Goal: Task Accomplishment & Management: Use online tool/utility

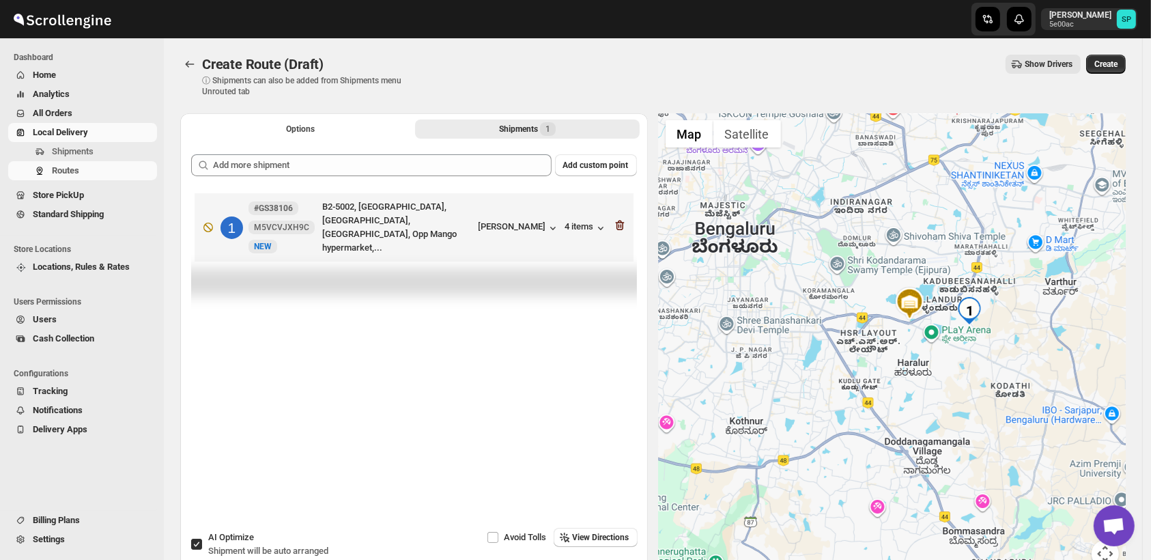
click at [624, 222] on icon "button" at bounding box center [619, 225] width 9 height 10
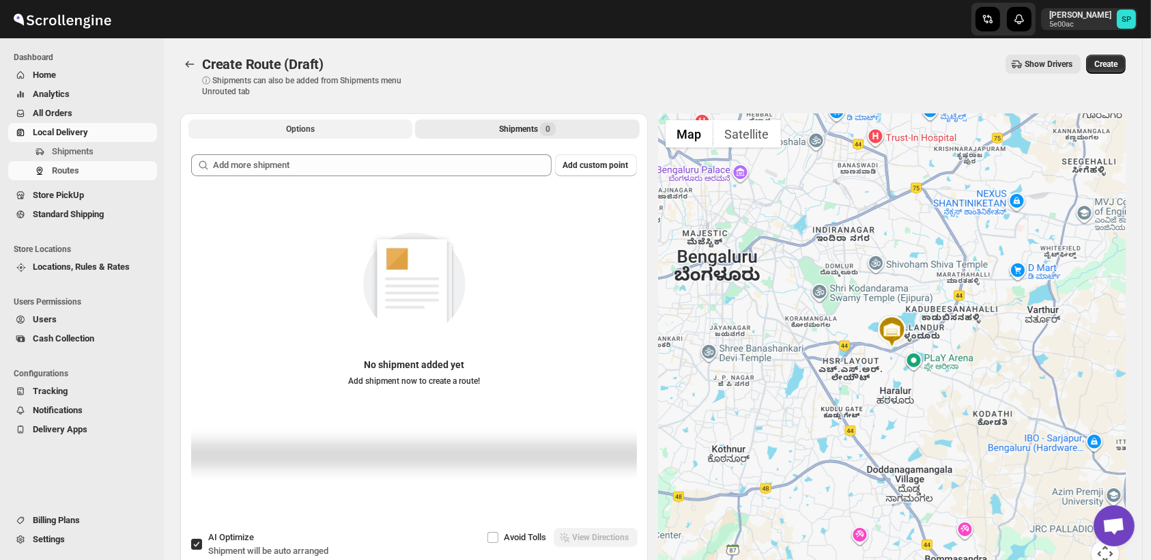
click at [289, 123] on button "Options" at bounding box center [300, 128] width 224 height 19
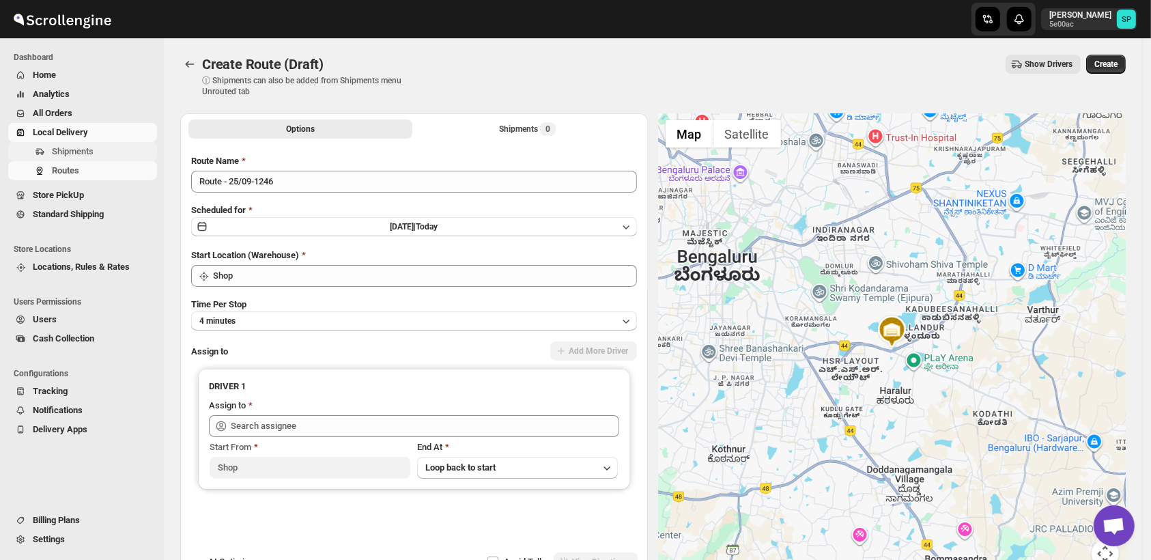
click at [87, 150] on span "Shipments" at bounding box center [73, 151] width 42 height 10
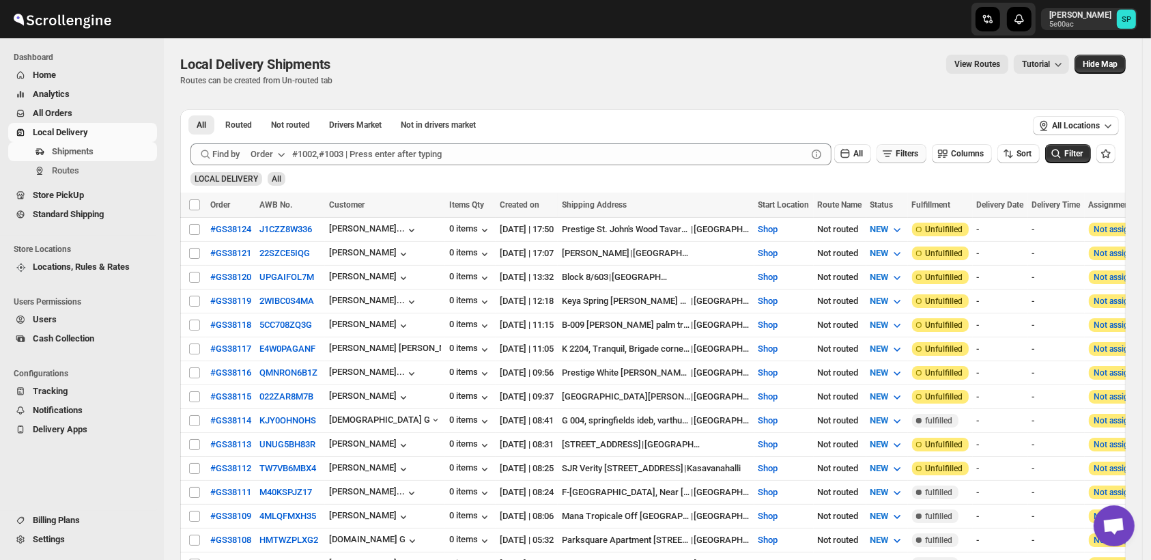
click at [904, 150] on span "Filters" at bounding box center [906, 154] width 23 height 10
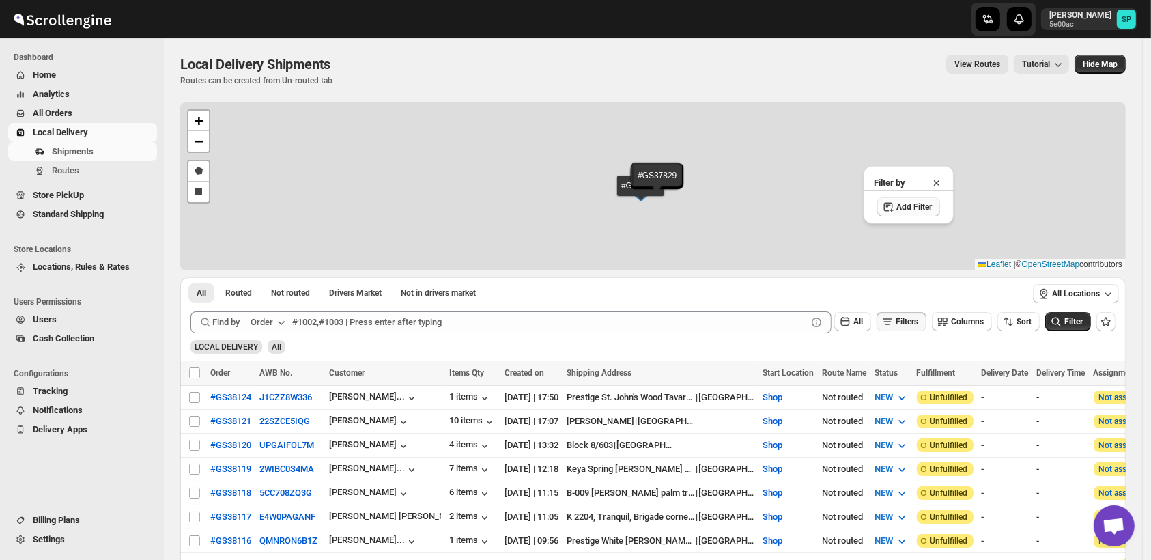
click at [920, 208] on span "Add Filter" at bounding box center [913, 206] width 35 height 11
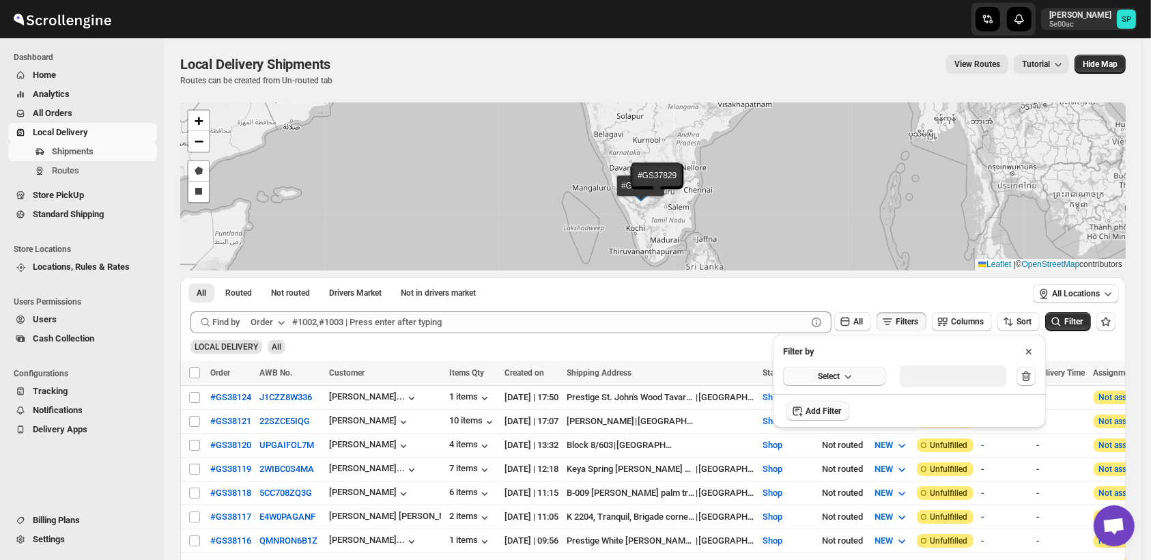
click at [839, 371] on button "Select" at bounding box center [834, 375] width 102 height 19
click at [846, 512] on button "Fulfillment Status" at bounding box center [834, 502] width 94 height 22
click at [945, 384] on button "Select value" at bounding box center [947, 374] width 96 height 19
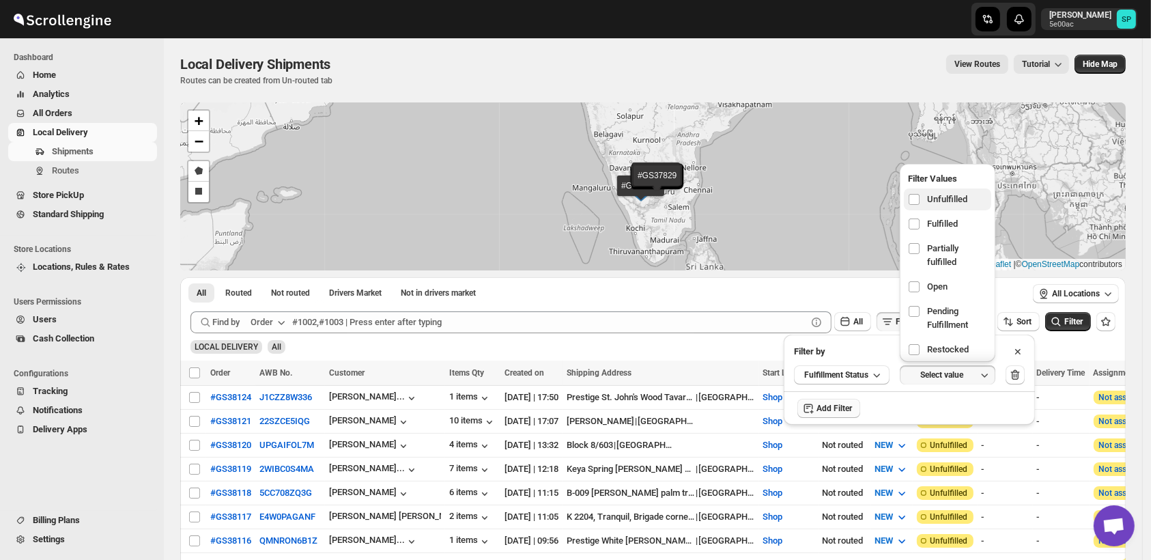
click at [941, 194] on span "Unfulfilled" at bounding box center [947, 199] width 40 height 14
click at [919, 194] on input "checkbox" at bounding box center [913, 199] width 11 height 11
checkbox input "true"
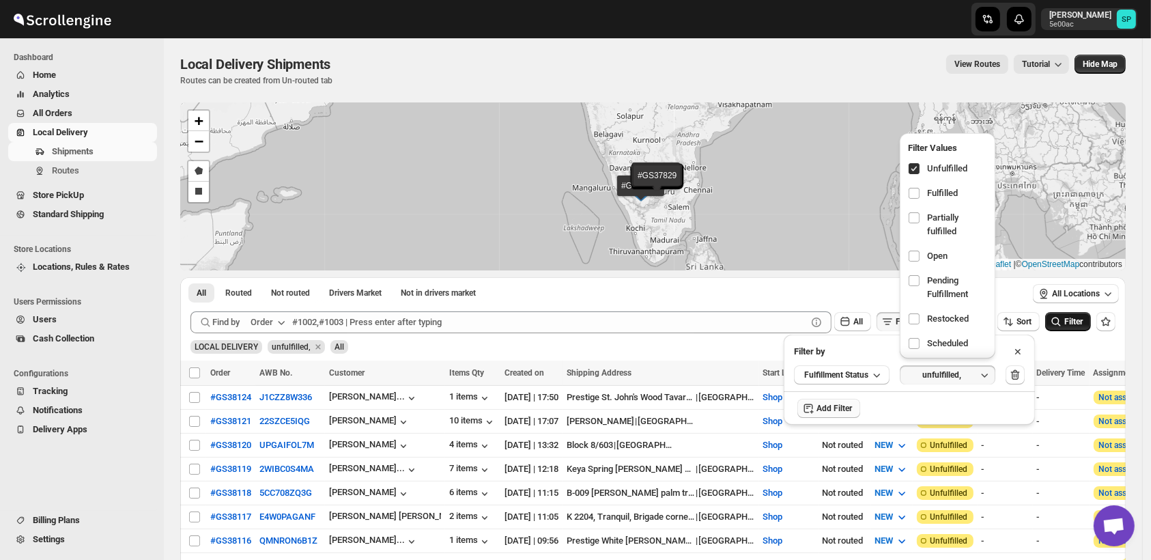
click at [1082, 324] on span "Filter" at bounding box center [1073, 322] width 18 height 10
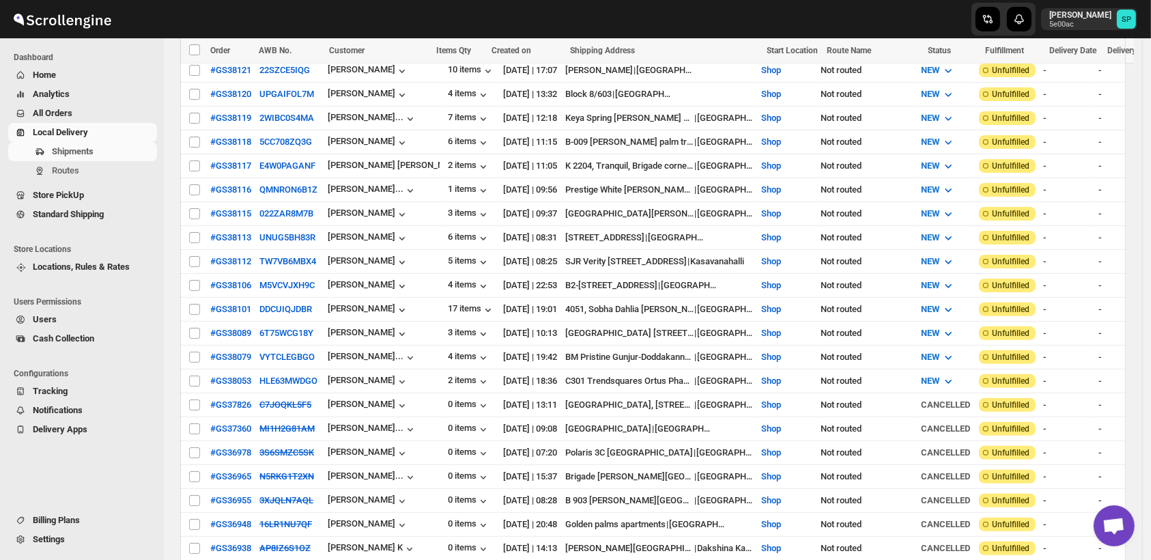
scroll to position [344, 0]
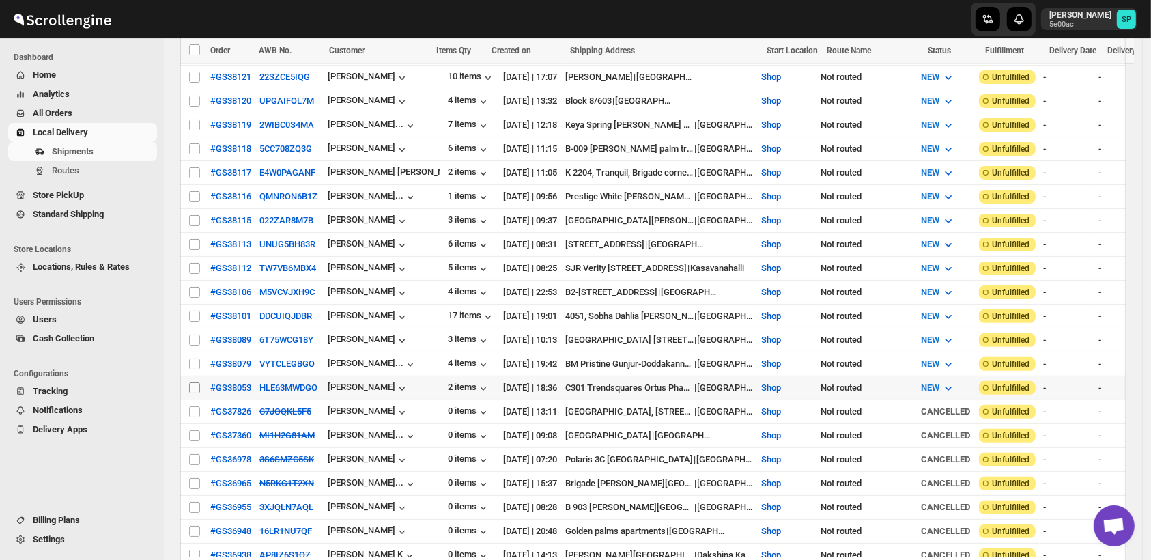
click at [194, 382] on input "Select shipment" at bounding box center [194, 387] width 11 height 11
checkbox input "true"
click at [192, 358] on input "Select shipment" at bounding box center [194, 363] width 11 height 11
checkbox input "true"
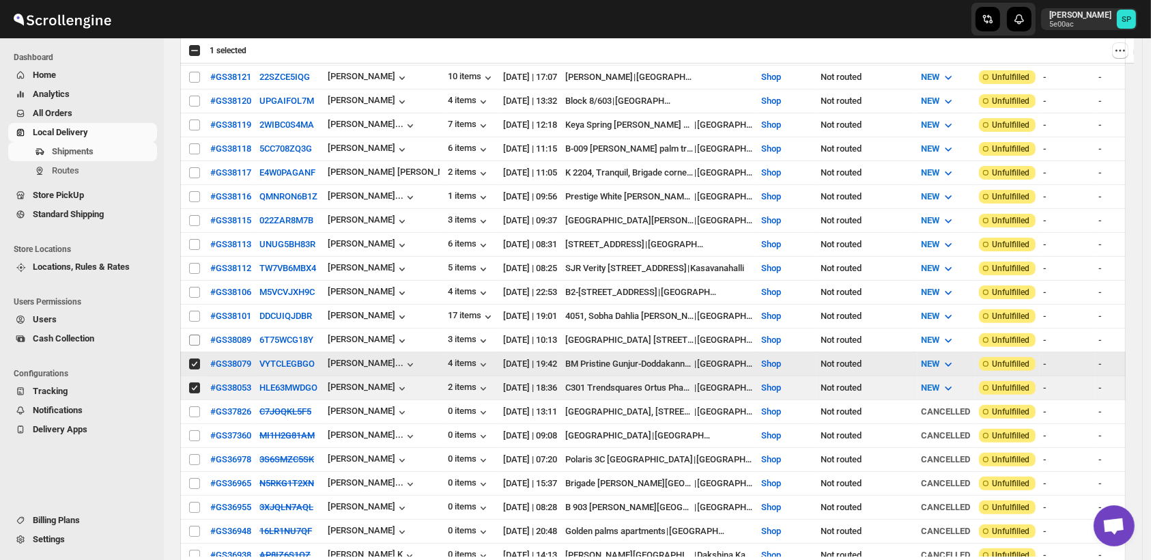
click at [194, 334] on input "Select shipment" at bounding box center [194, 339] width 11 height 11
checkbox input "true"
click at [194, 310] on input "Select shipment" at bounding box center [194, 315] width 11 height 11
checkbox input "true"
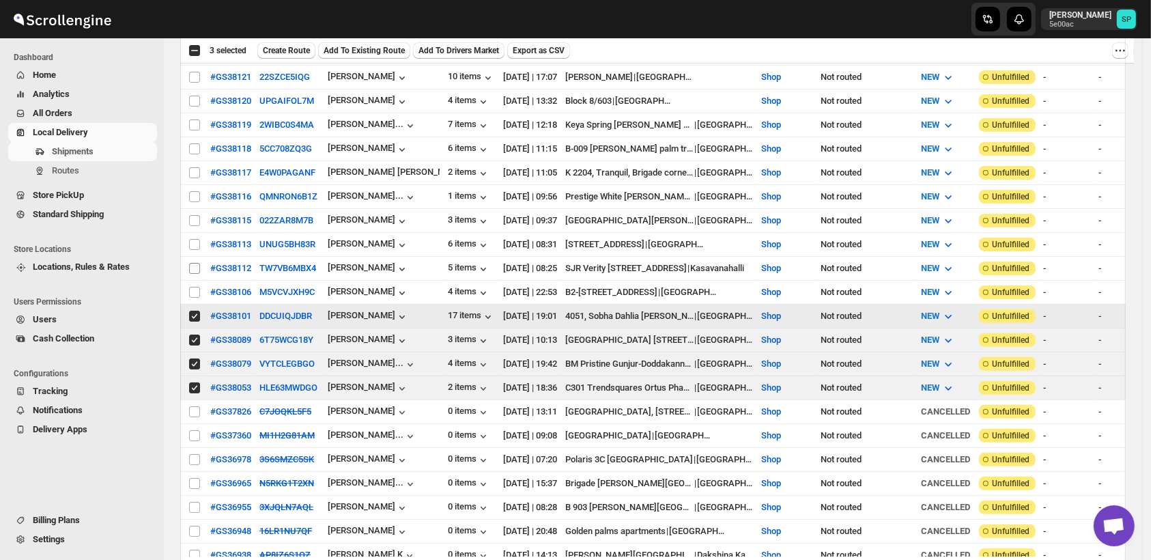
click at [191, 287] on input "Select shipment" at bounding box center [194, 292] width 11 height 11
checkbox input "true"
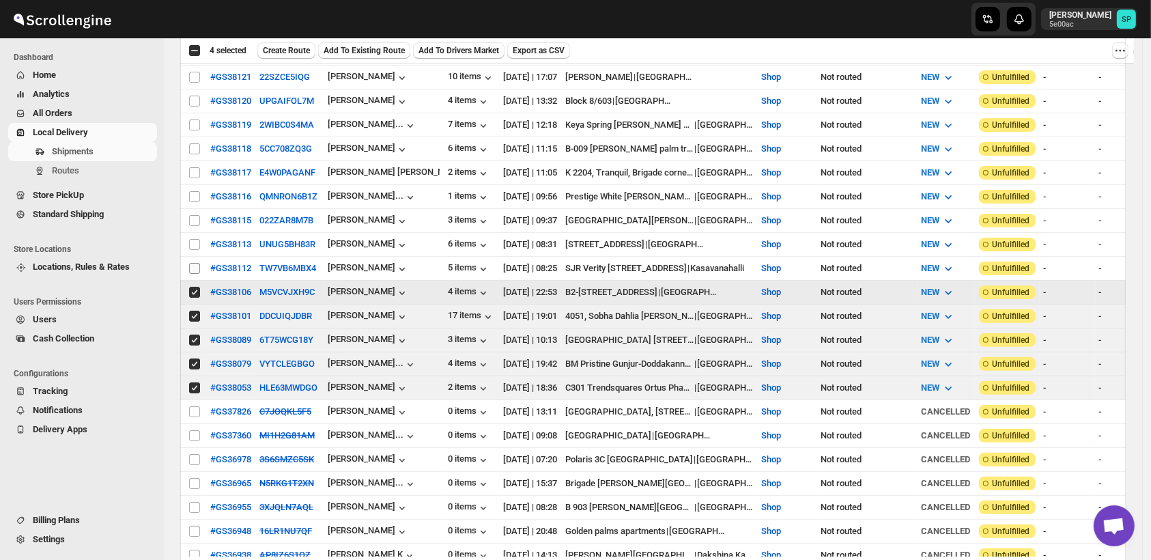
click at [197, 263] on input "Select shipment" at bounding box center [194, 268] width 11 height 11
checkbox input "true"
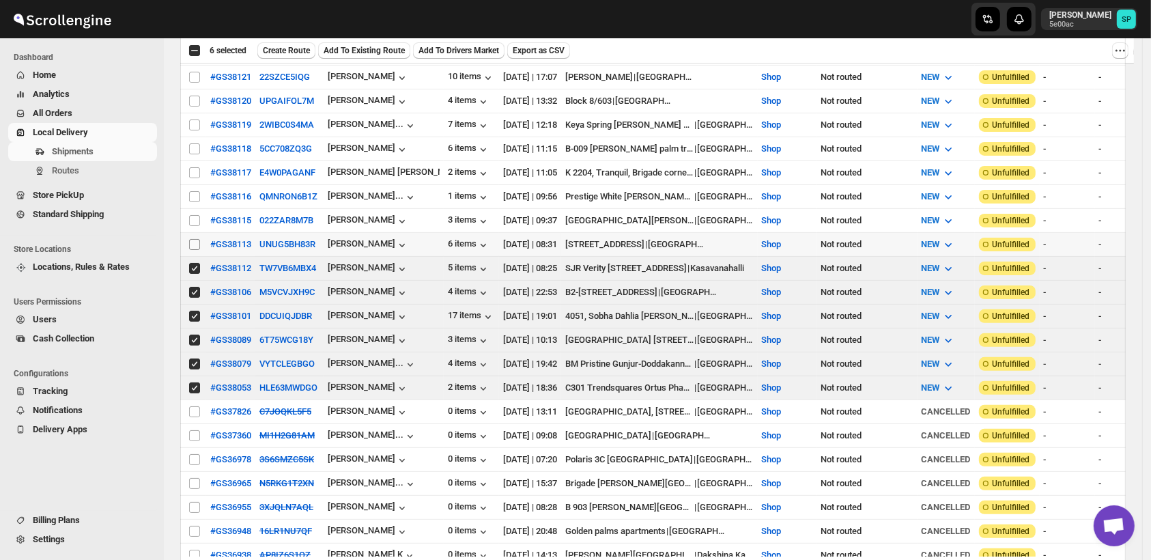
click at [195, 238] on span at bounding box center [194, 244] width 12 height 12
click at [195, 239] on input "Select shipment" at bounding box center [194, 244] width 11 height 11
checkbox input "false"
click at [194, 215] on input "Select shipment" at bounding box center [194, 220] width 11 height 11
checkbox input "true"
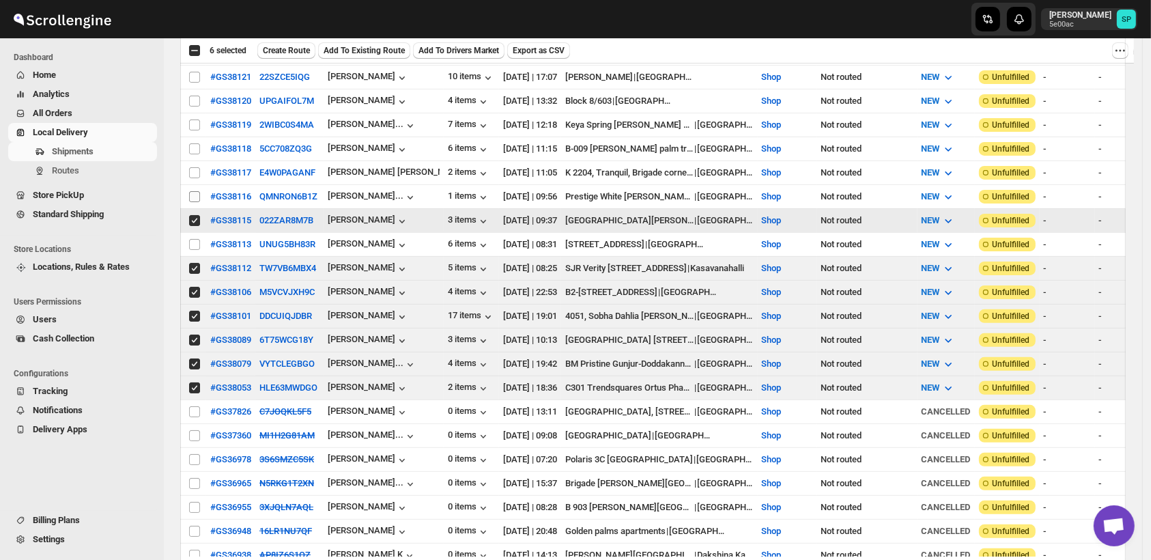
click at [194, 193] on input "Select shipment" at bounding box center [194, 196] width 11 height 11
checkbox input "true"
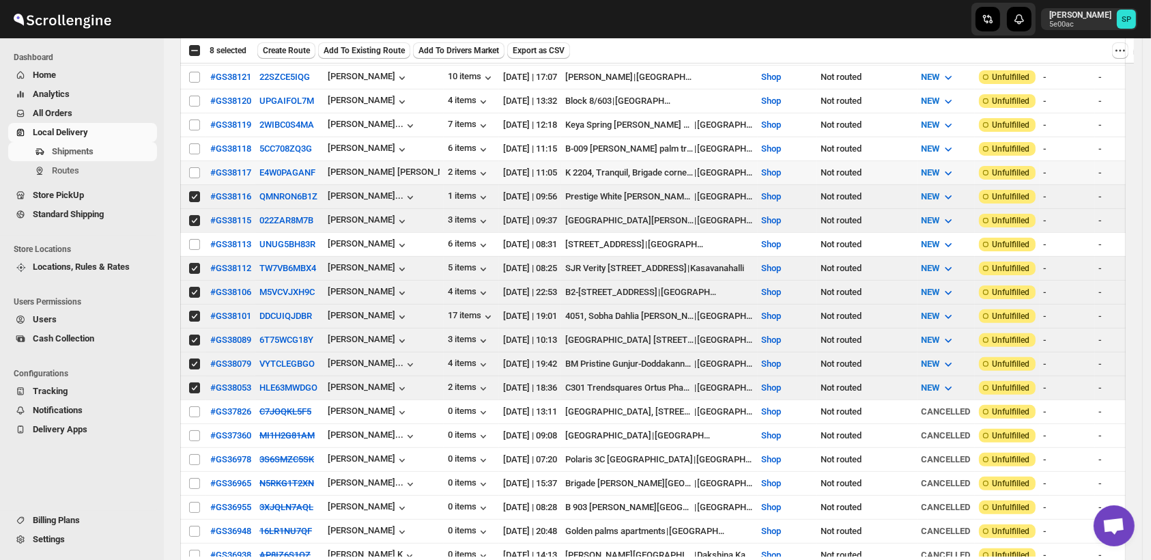
click at [196, 161] on td "Select shipment" at bounding box center [193, 173] width 26 height 24
checkbox input "true"
click at [194, 145] on input "Select shipment" at bounding box center [194, 148] width 11 height 11
checkbox input "true"
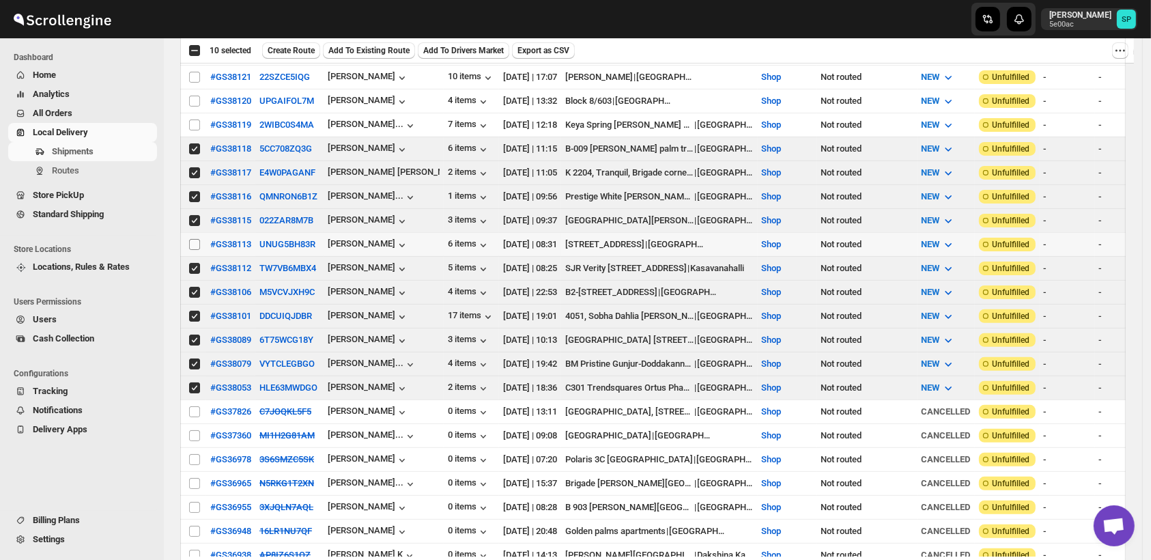
click at [194, 239] on input "Select shipment" at bounding box center [194, 244] width 11 height 11
checkbox input "true"
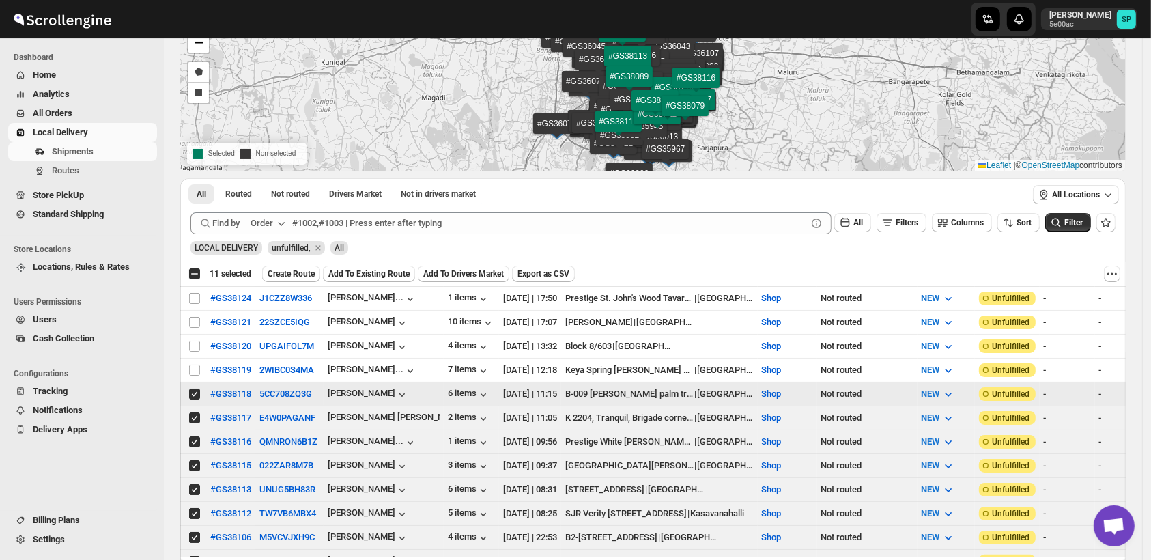
scroll to position [106, 0]
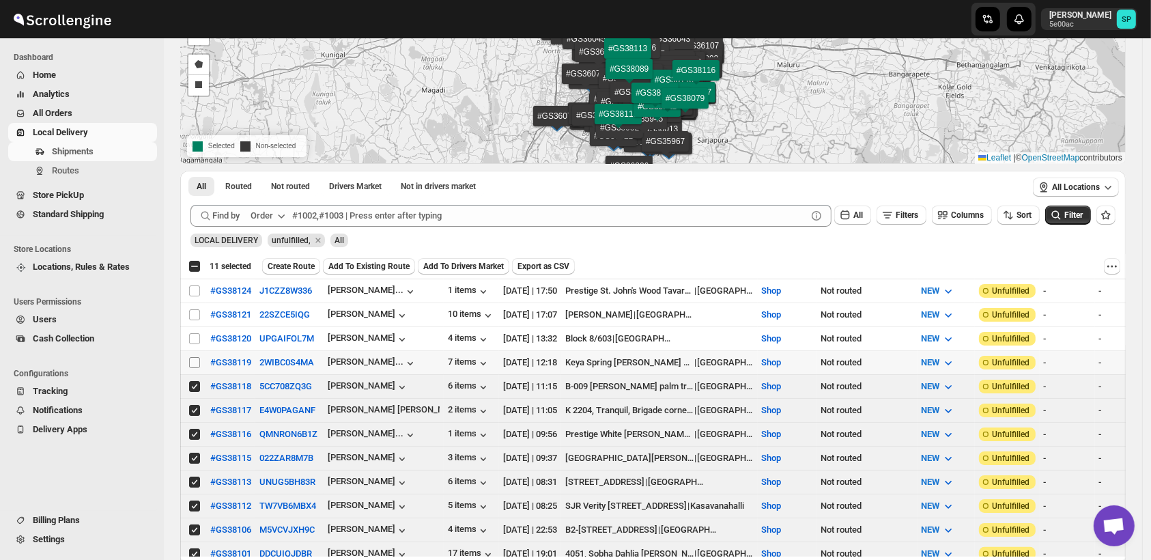
click at [191, 358] on input "Select shipment" at bounding box center [194, 362] width 11 height 11
checkbox input "true"
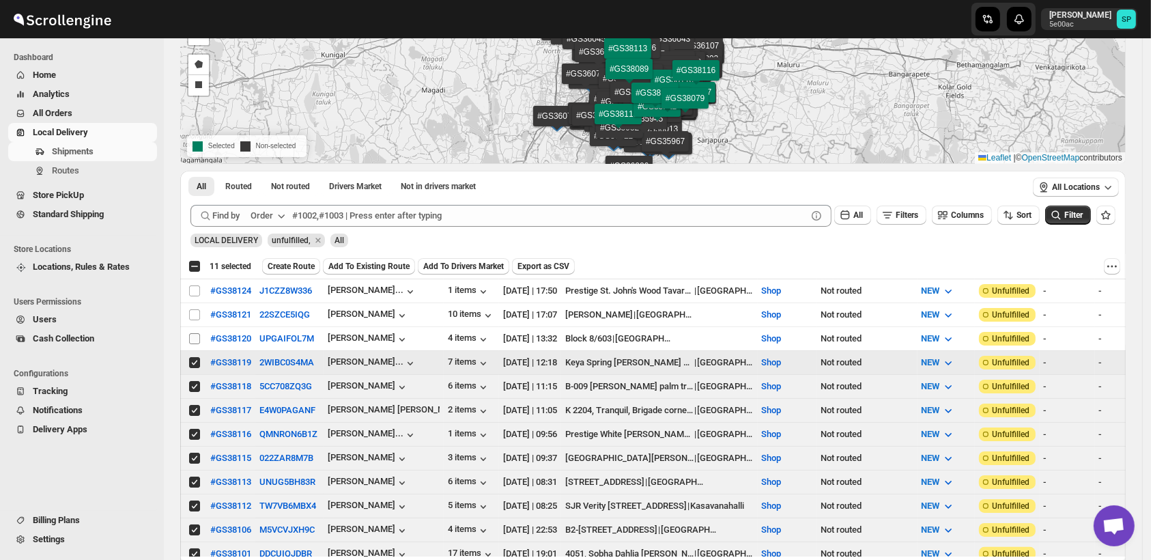
click at [197, 333] on input "Select shipment" at bounding box center [194, 338] width 11 height 11
checkbox input "true"
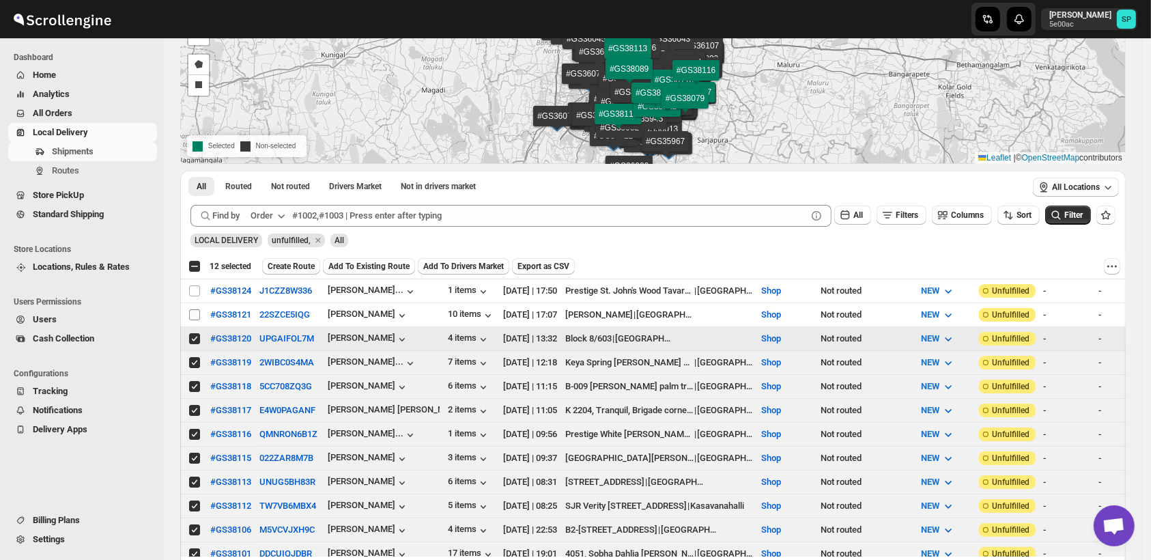
click at [197, 313] on input "Select shipment" at bounding box center [194, 314] width 11 height 11
checkbox input "true"
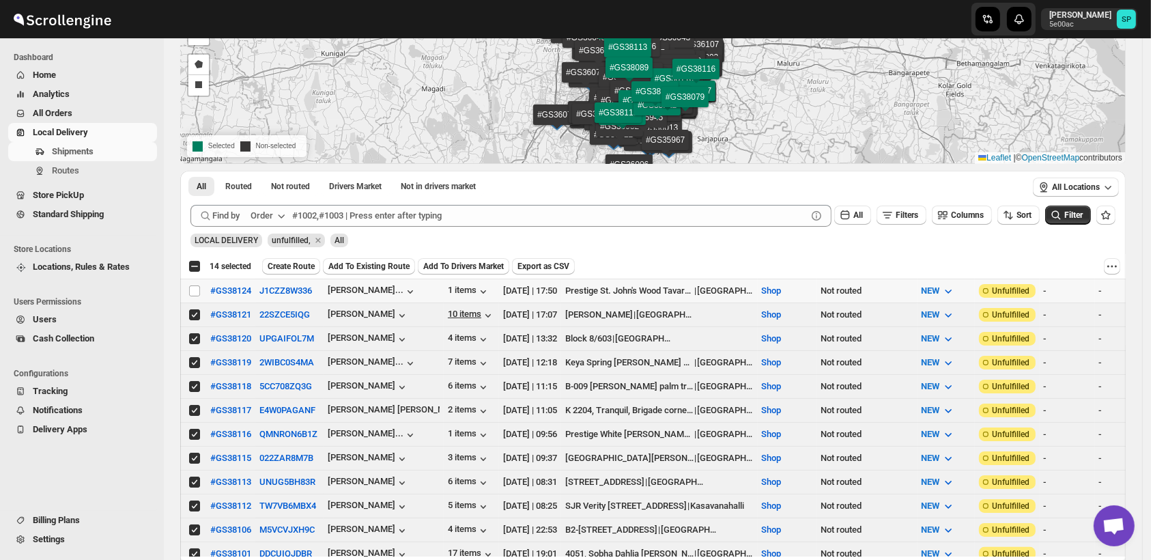
click at [194, 287] on input "Select shipment" at bounding box center [194, 290] width 11 height 11
checkbox input "true"
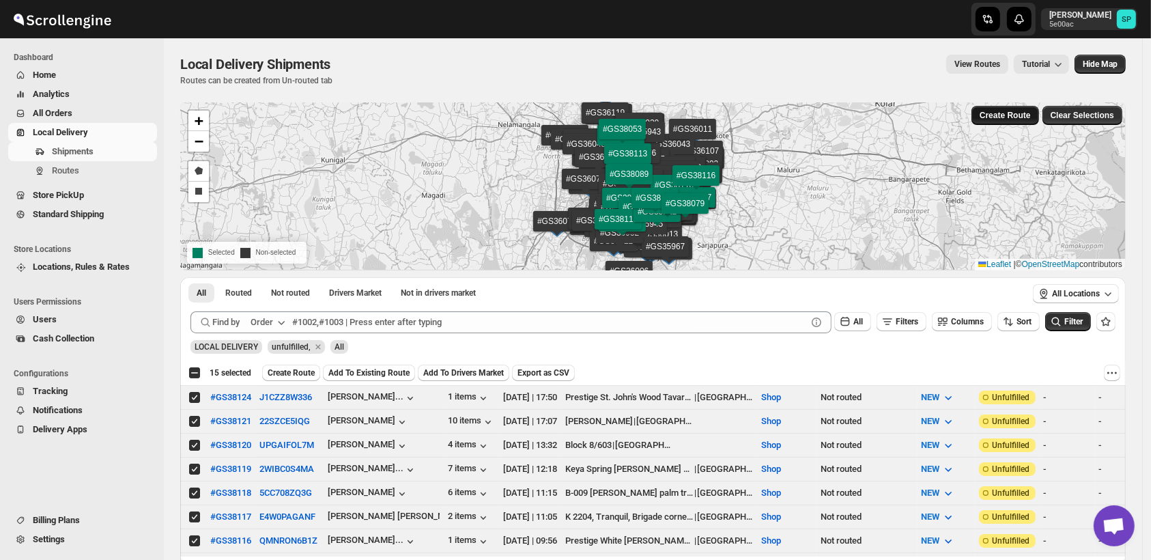
click at [990, 124] on button "Create Route" at bounding box center [1005, 115] width 68 height 19
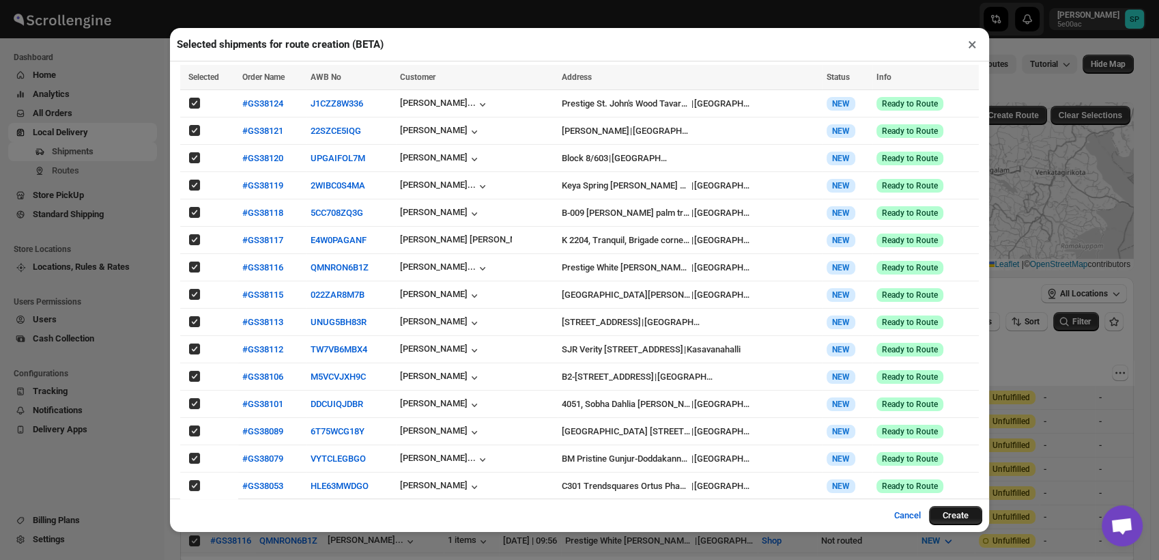
click at [953, 508] on button "Create" at bounding box center [955, 515] width 53 height 19
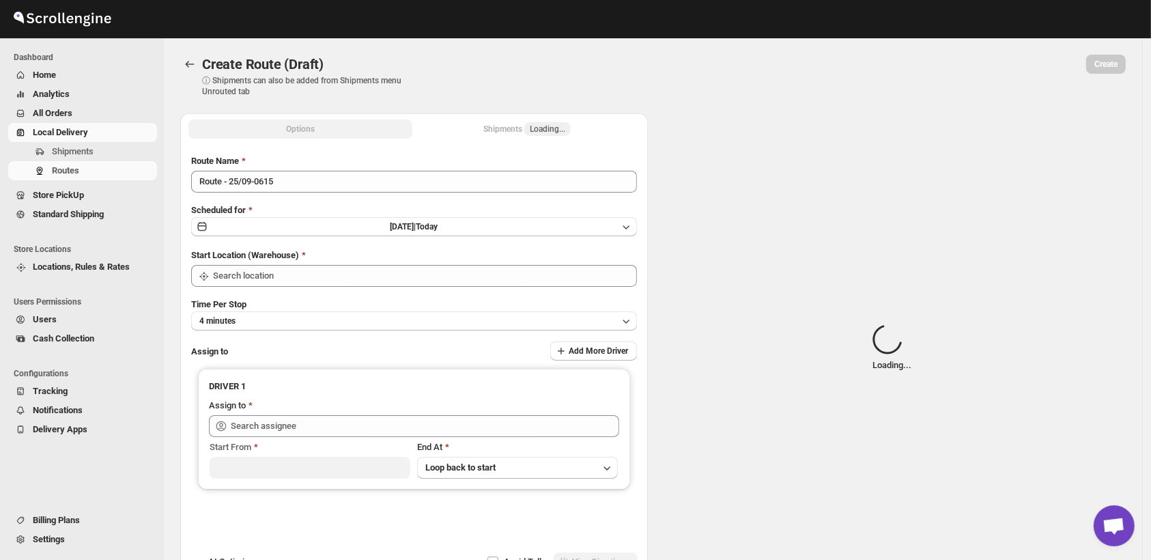
type input "Route - 25/09-0615"
type input "Shop"
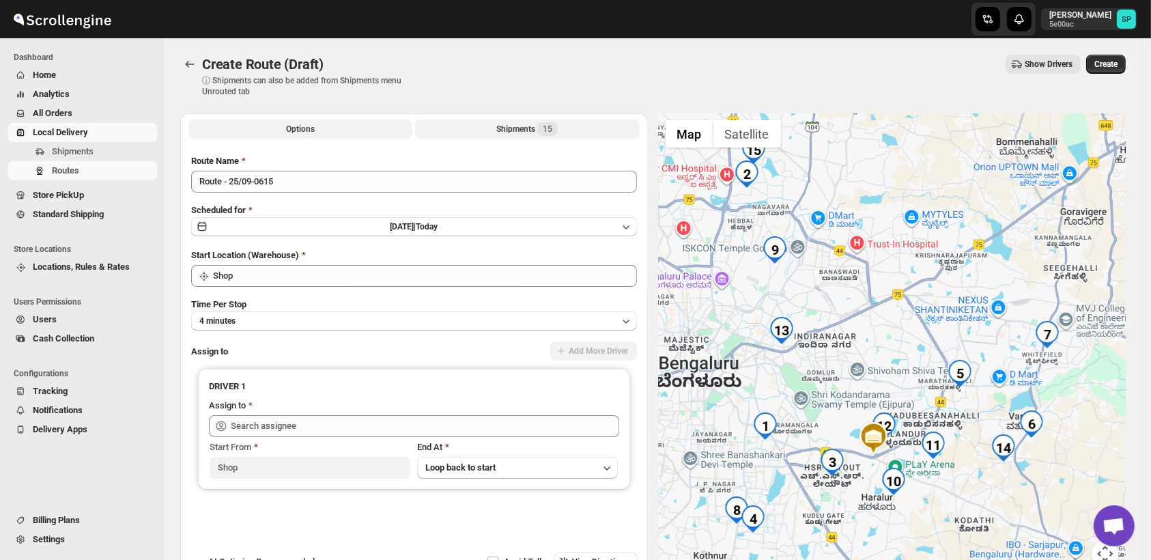
click at [531, 131] on div "Shipments 15" at bounding box center [526, 129] width 61 height 14
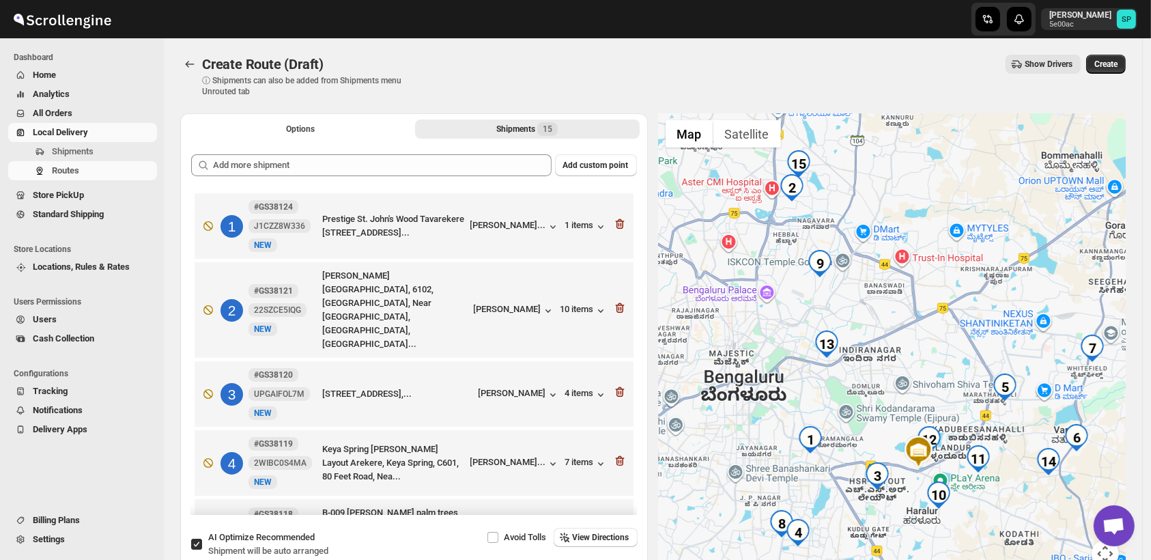
drag, startPoint x: 881, startPoint y: 259, endPoint x: 908, endPoint y: 385, distance: 129.0
click at [908, 385] on div at bounding box center [892, 348] width 467 height 470
click at [572, 304] on div "10 items" at bounding box center [583, 311] width 47 height 14
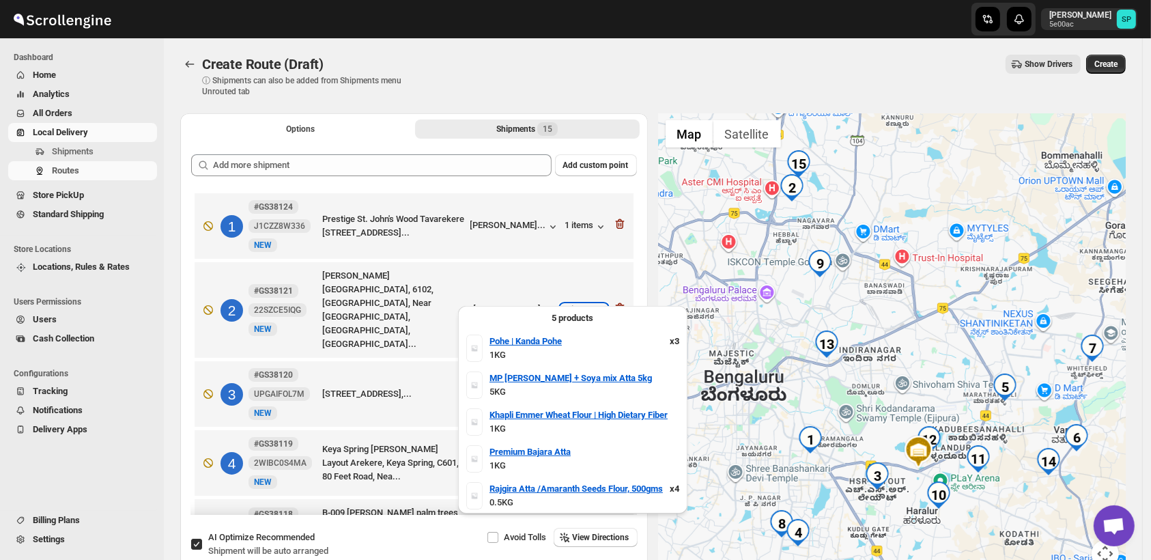
click at [572, 304] on div "10 items" at bounding box center [583, 311] width 47 height 14
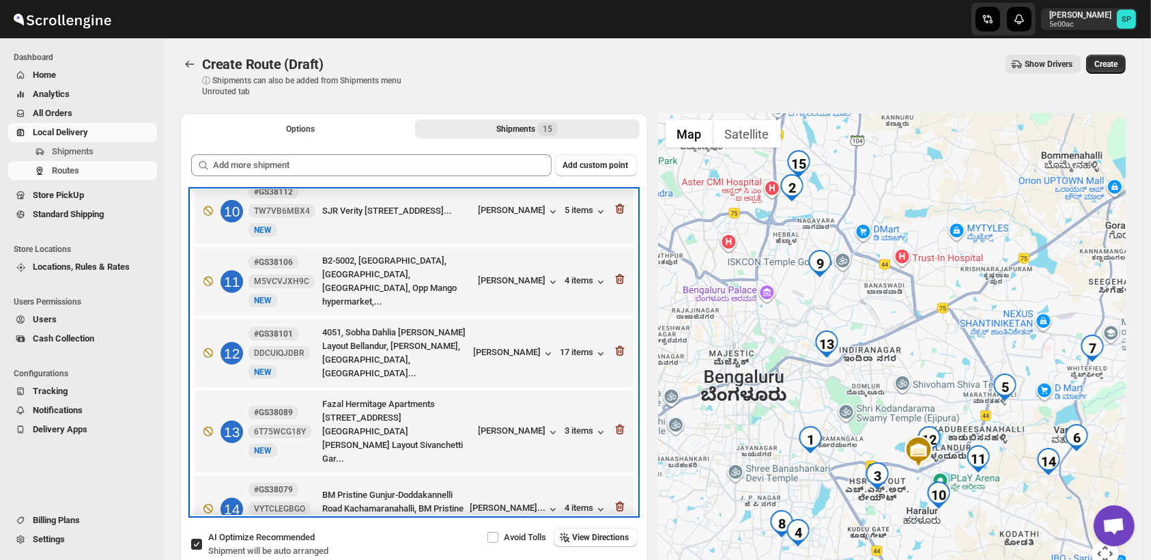
scroll to position [723, 0]
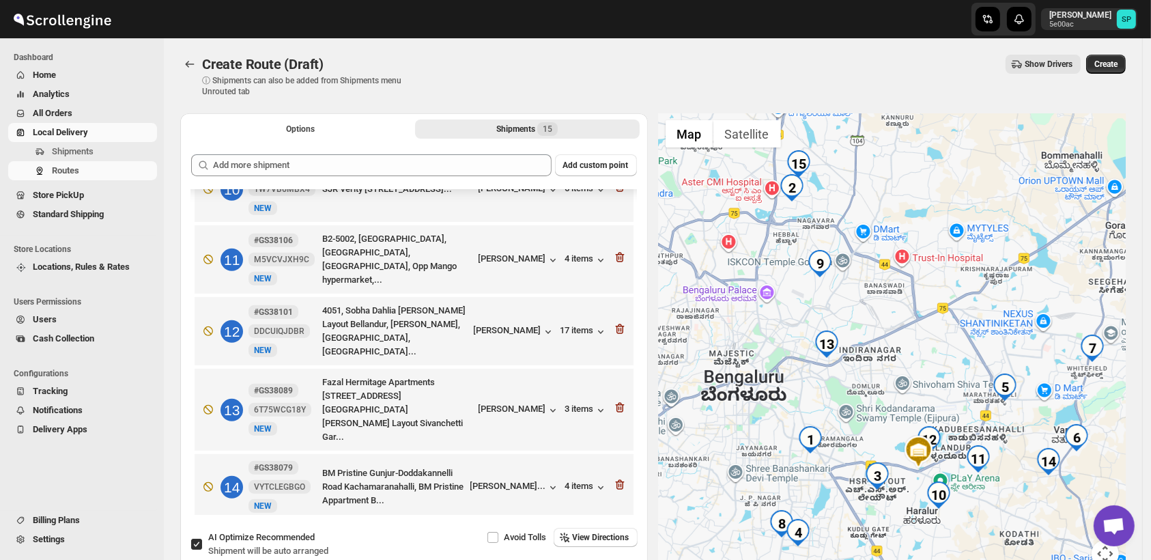
click at [519, 551] on div "[PERSON_NAME]" at bounding box center [518, 558] width 81 height 14
click at [577, 551] on div "2 items" at bounding box center [586, 558] width 42 height 14
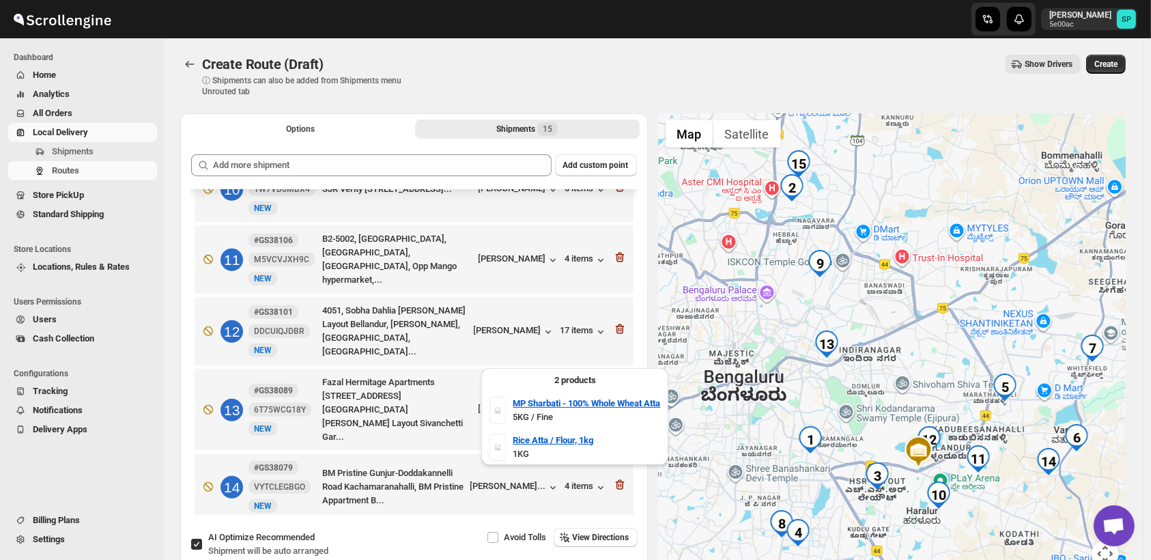
click at [577, 551] on div "2 items" at bounding box center [586, 558] width 42 height 14
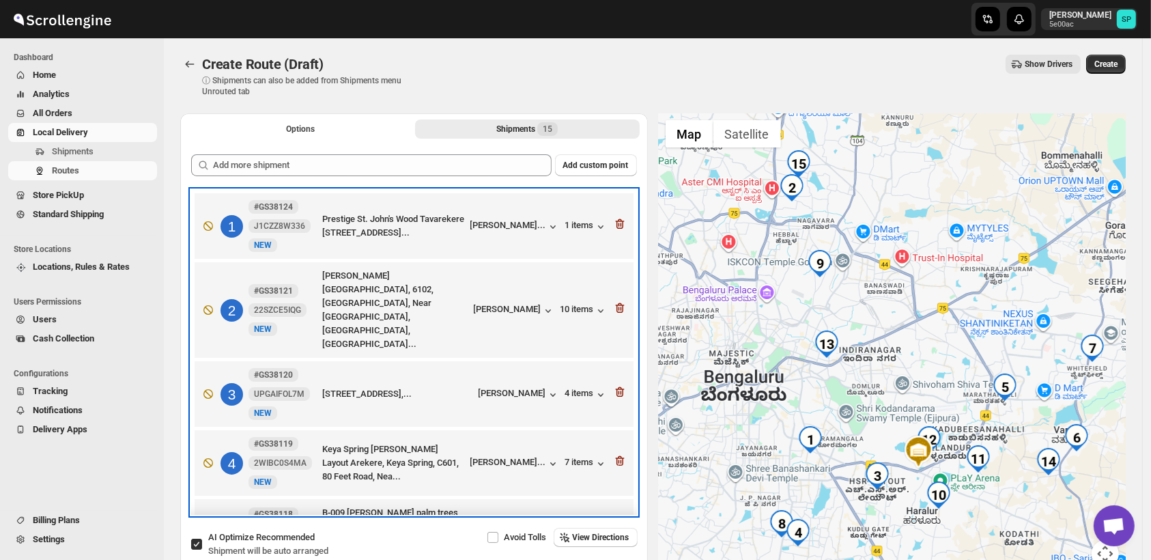
scroll to position [188, 0]
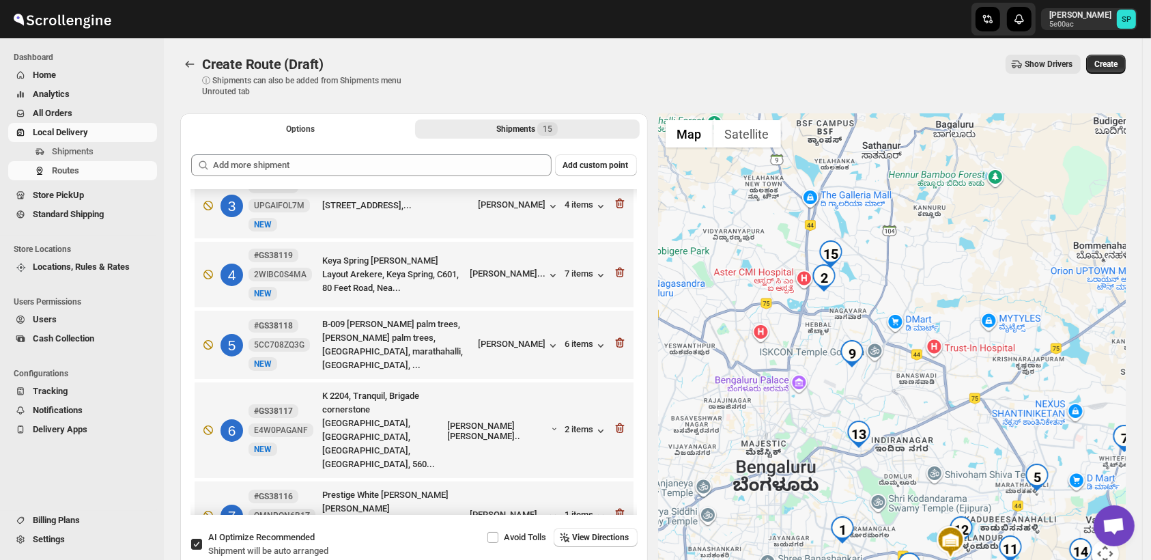
drag, startPoint x: 854, startPoint y: 278, endPoint x: 977, endPoint y: 308, distance: 126.6
click at [977, 308] on div at bounding box center [892, 348] width 467 height 470
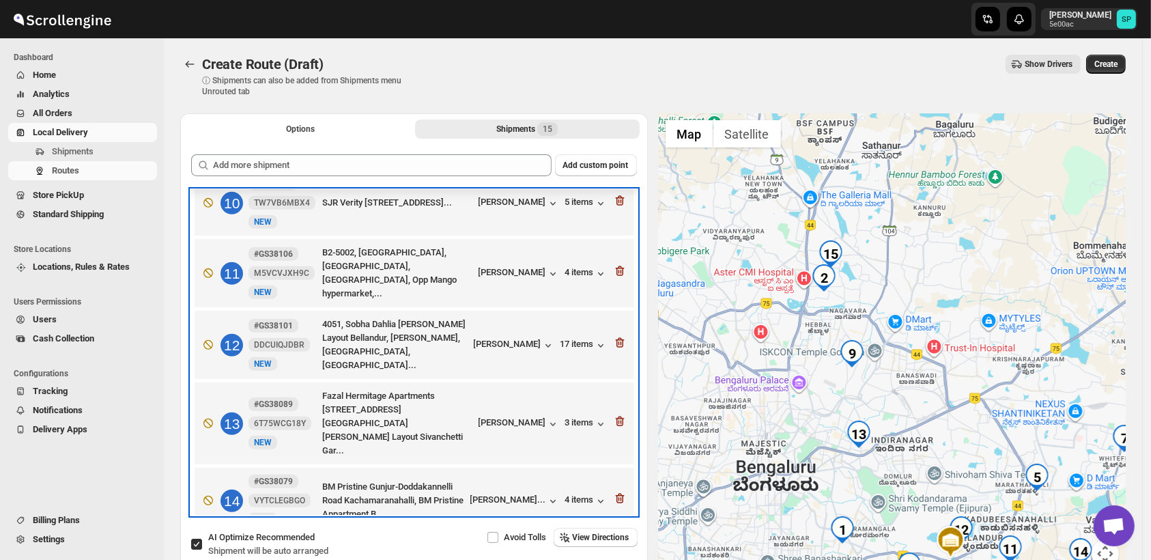
scroll to position [723, 0]
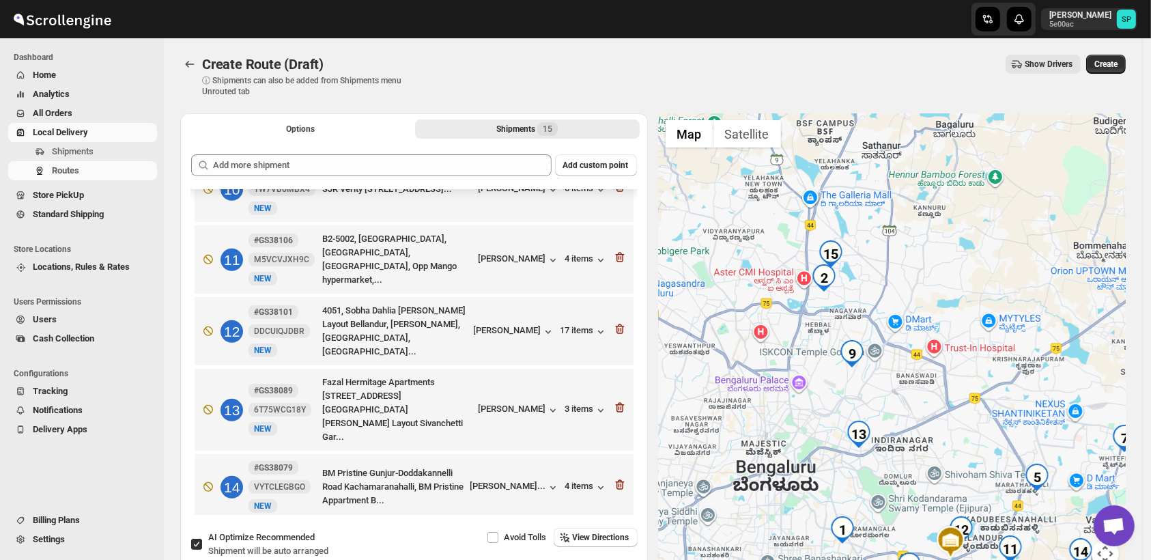
click at [618, 550] on icon "button" at bounding box center [619, 555] width 9 height 10
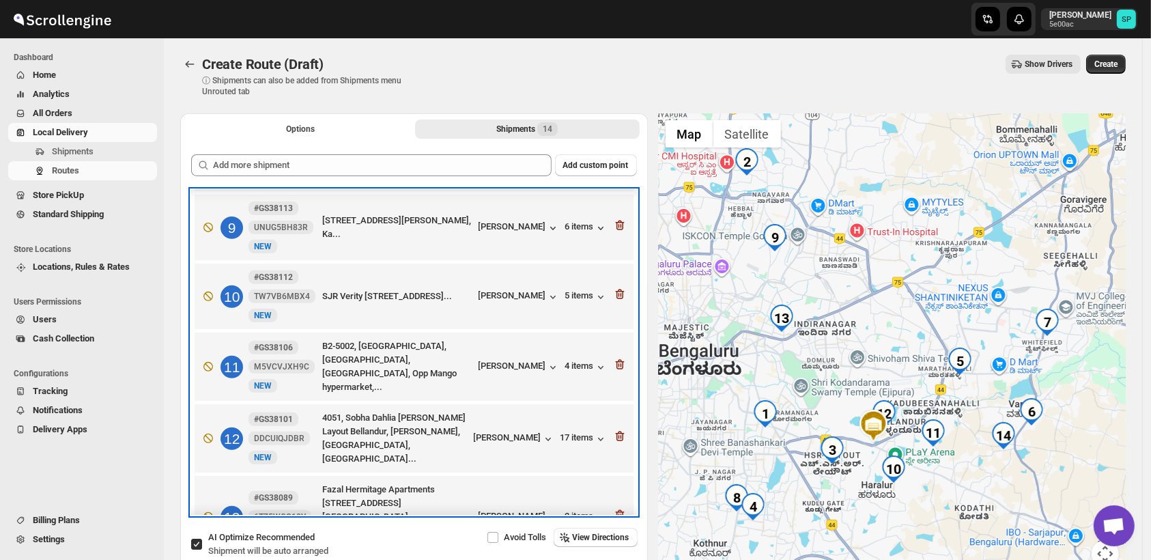
scroll to position [653, 0]
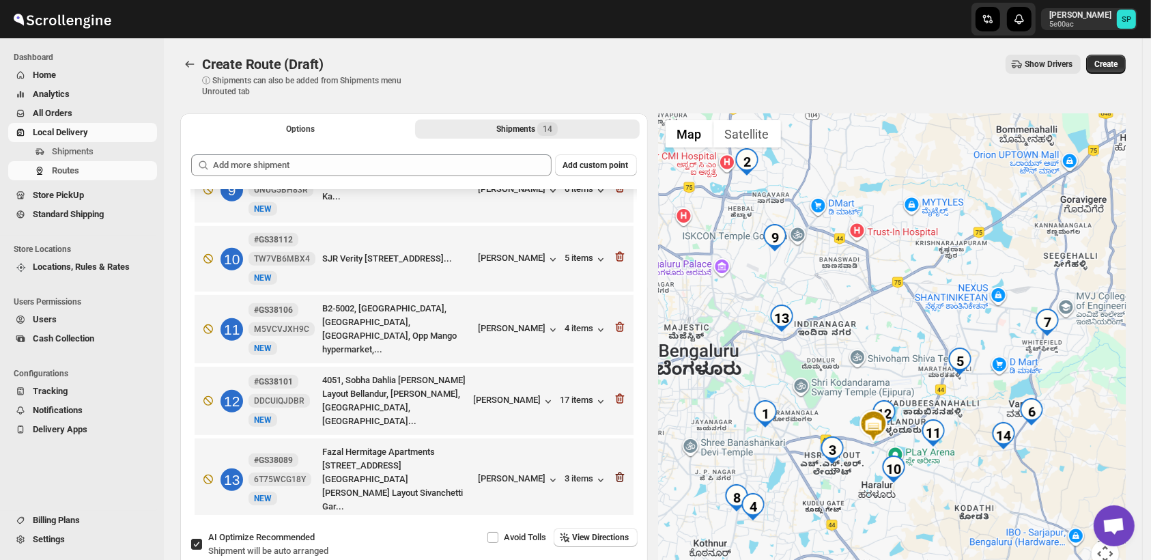
click at [618, 472] on icon "button" at bounding box center [619, 477] width 9 height 10
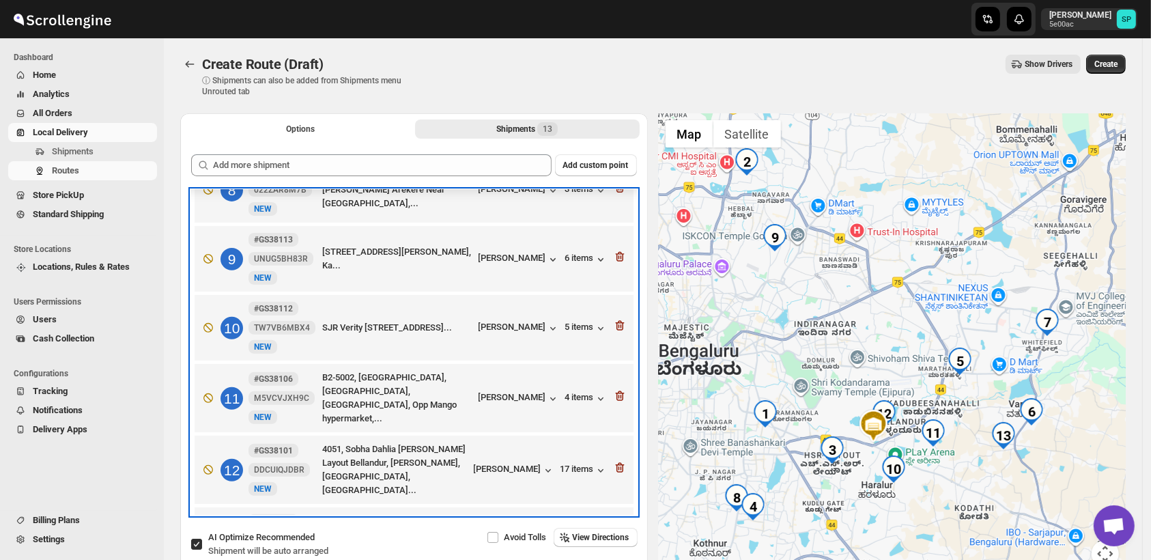
scroll to position [465, 0]
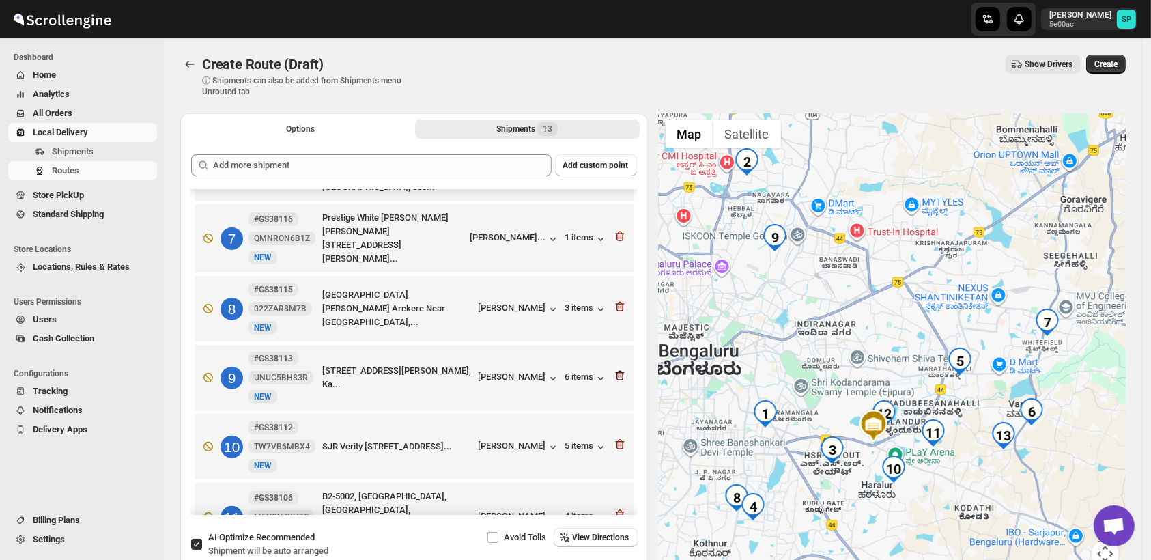
click at [613, 369] on icon "button" at bounding box center [620, 376] width 14 height 14
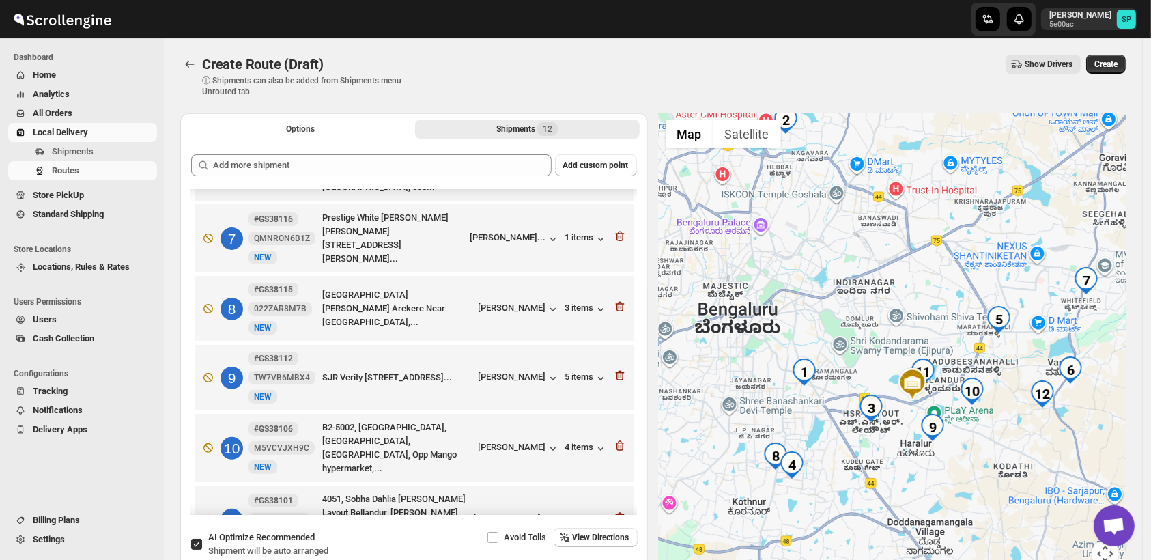
drag, startPoint x: 981, startPoint y: 497, endPoint x: 1017, endPoint y: 454, distance: 56.6
click at [1017, 454] on div at bounding box center [892, 348] width 467 height 470
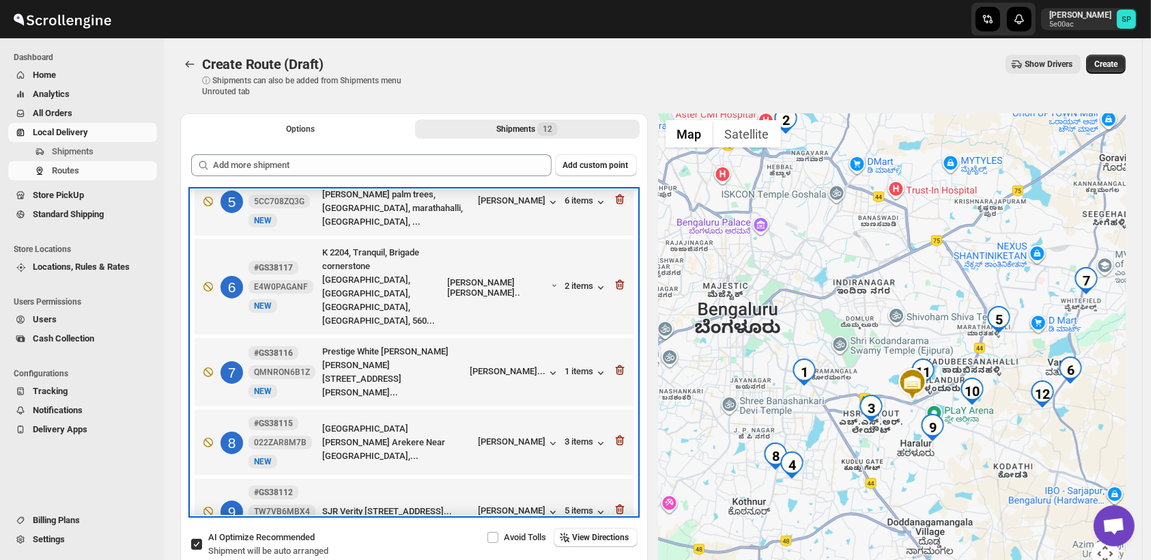
scroll to position [343, 0]
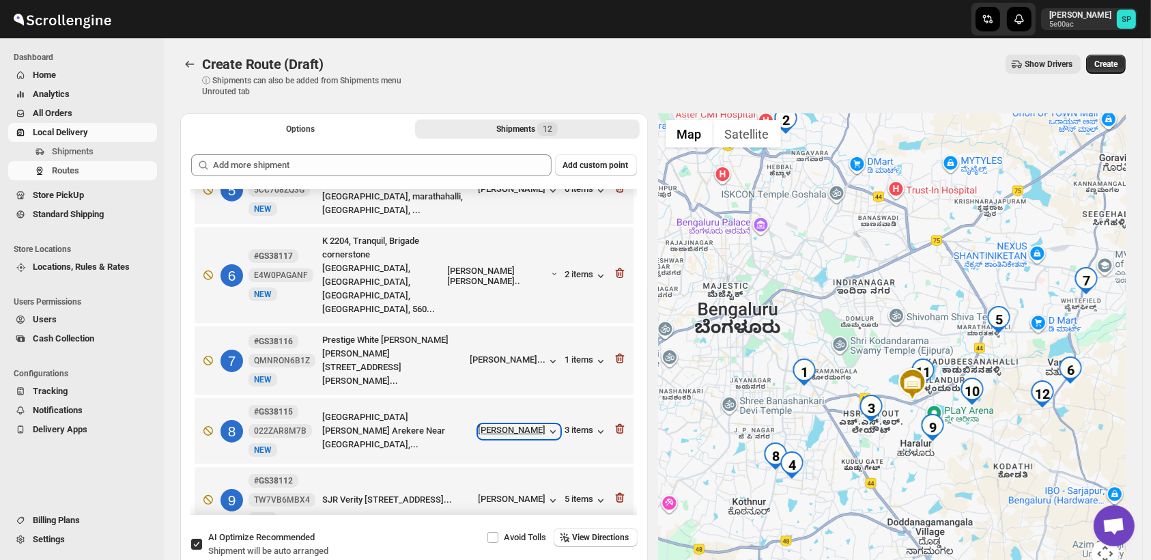
click at [524, 424] on div "[PERSON_NAME]" at bounding box center [518, 431] width 81 height 14
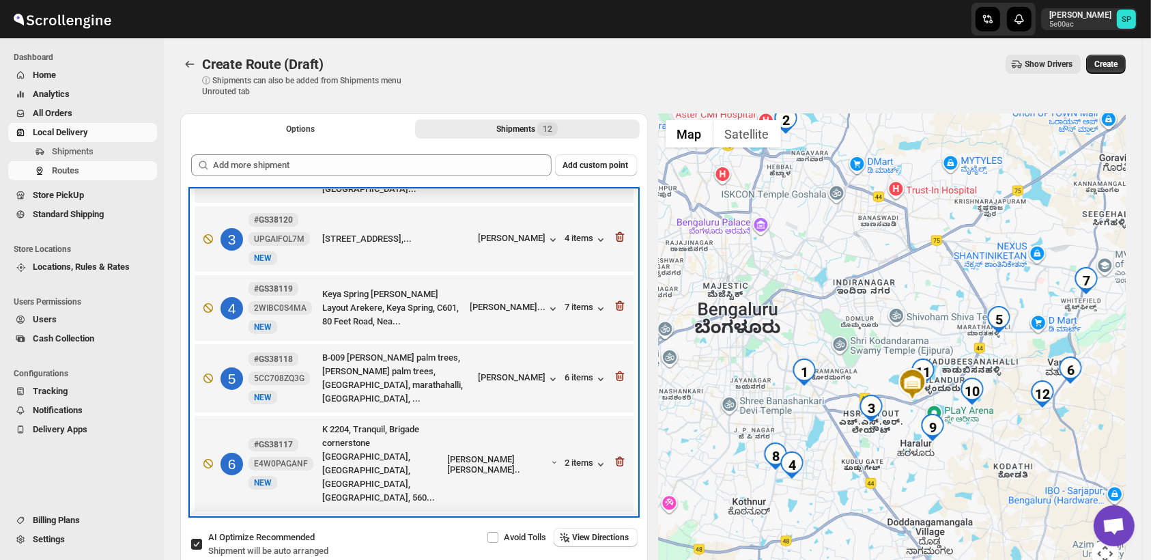
scroll to position [153, 0]
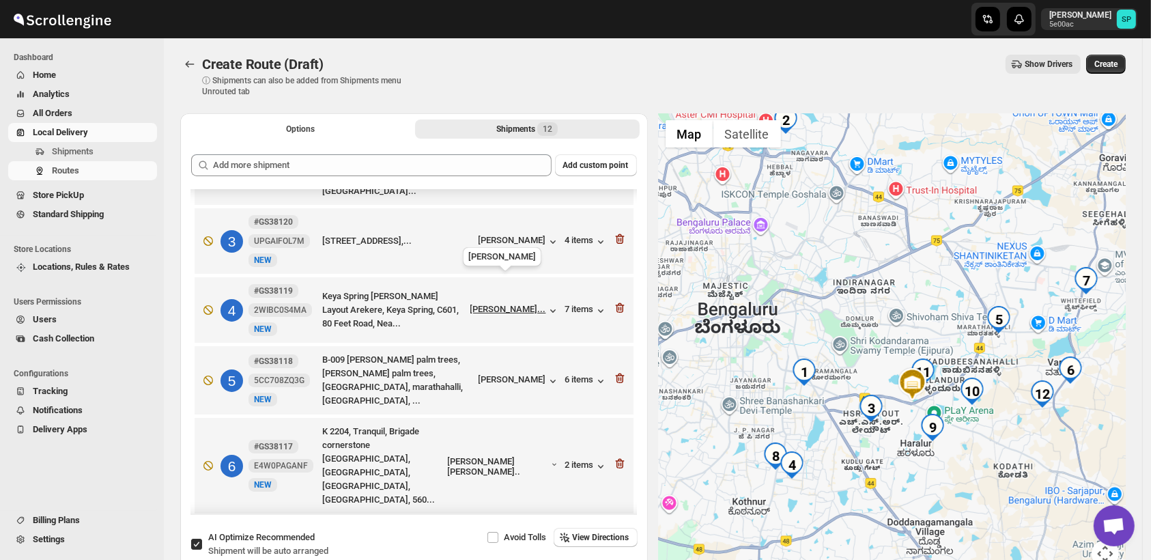
click at [504, 304] on div "[PERSON_NAME]..." at bounding box center [508, 309] width 76 height 10
click at [583, 304] on div "7 items" at bounding box center [586, 311] width 42 height 14
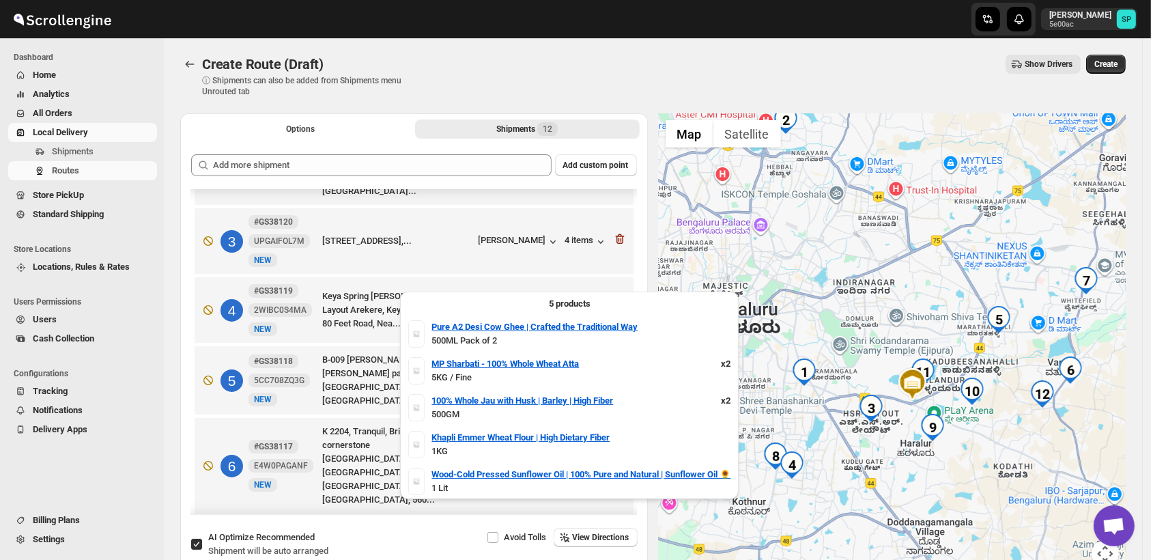
click at [583, 304] on div "7 items" at bounding box center [586, 311] width 42 height 14
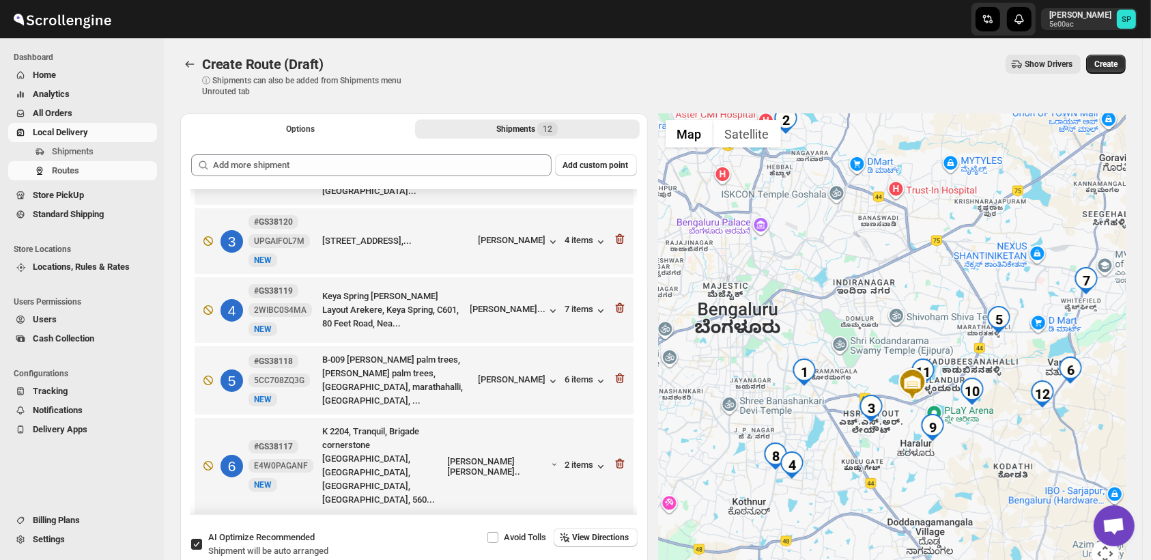
click at [1091, 448] on div at bounding box center [892, 348] width 467 height 470
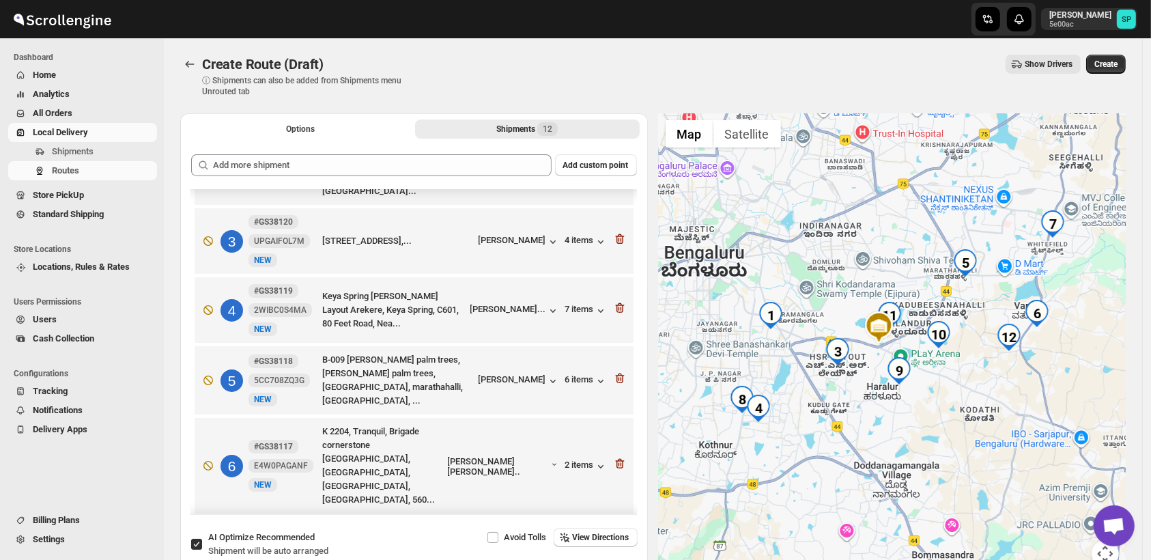
drag, startPoint x: 1091, startPoint y: 448, endPoint x: 1056, endPoint y: 390, distance: 67.6
click at [1056, 390] on div at bounding box center [892, 348] width 467 height 470
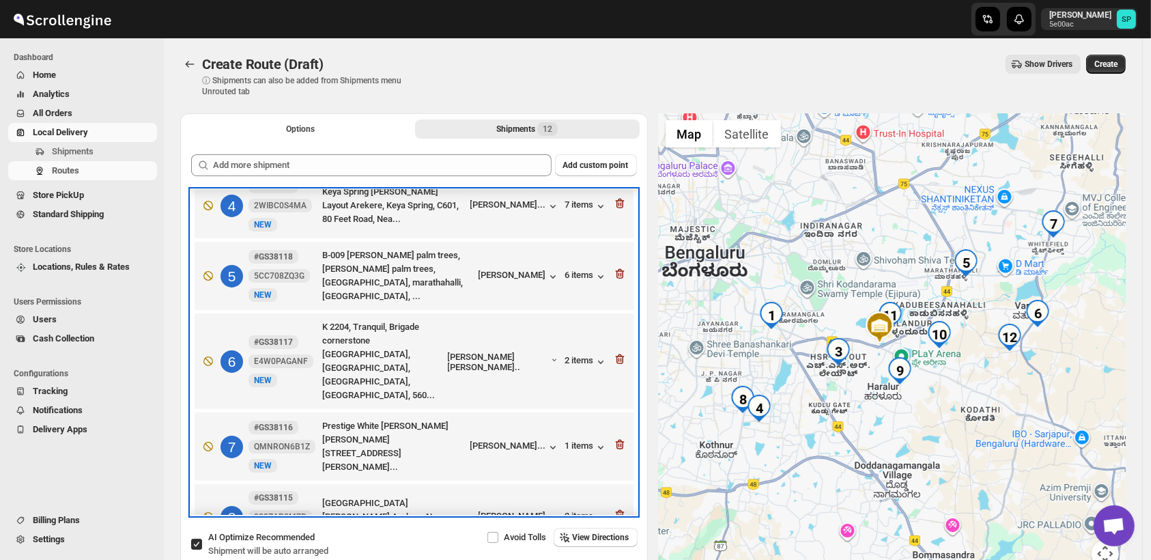
scroll to position [262, 0]
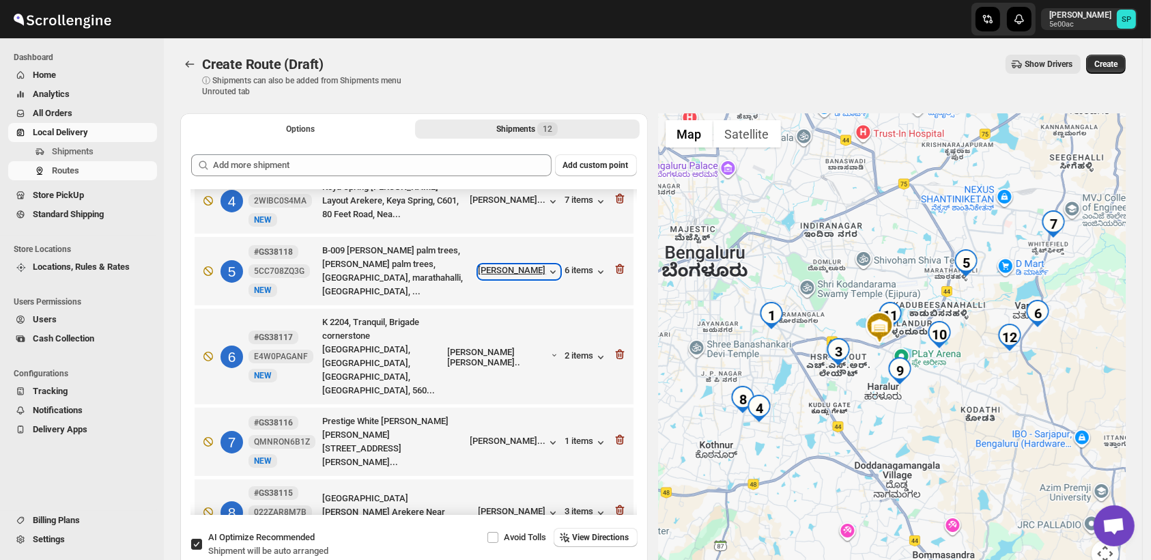
click at [532, 265] on div "[PERSON_NAME]" at bounding box center [518, 272] width 81 height 14
click at [497, 435] on div "[PERSON_NAME]..." at bounding box center [508, 440] width 76 height 10
click at [583, 435] on div "1 items" at bounding box center [586, 442] width 42 height 14
click at [586, 265] on div "6 items" at bounding box center [586, 272] width 42 height 14
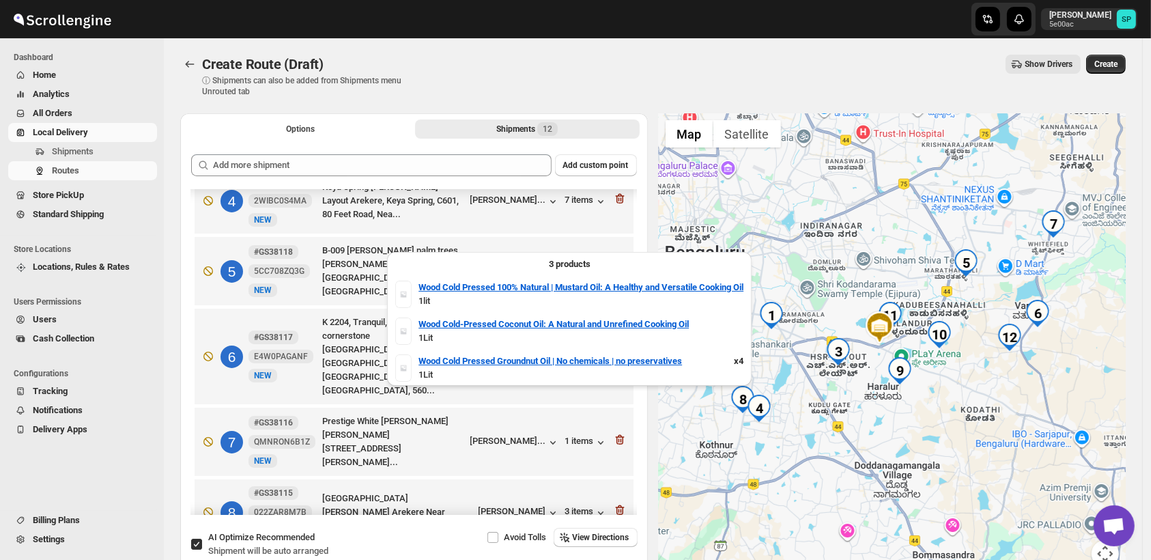
click at [586, 265] on div "6 items" at bounding box center [586, 272] width 42 height 14
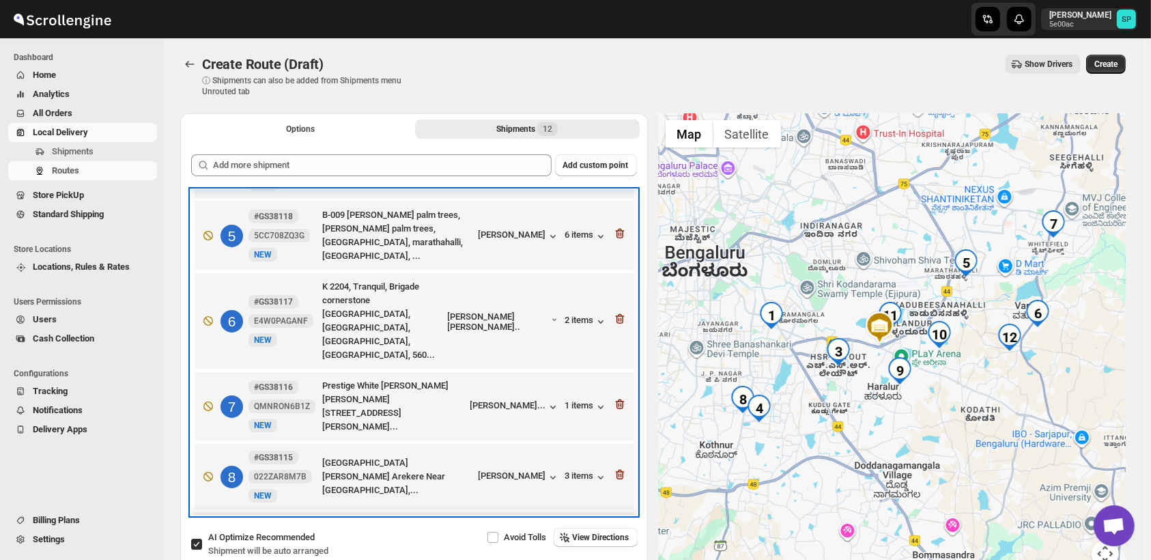
scroll to position [296, 0]
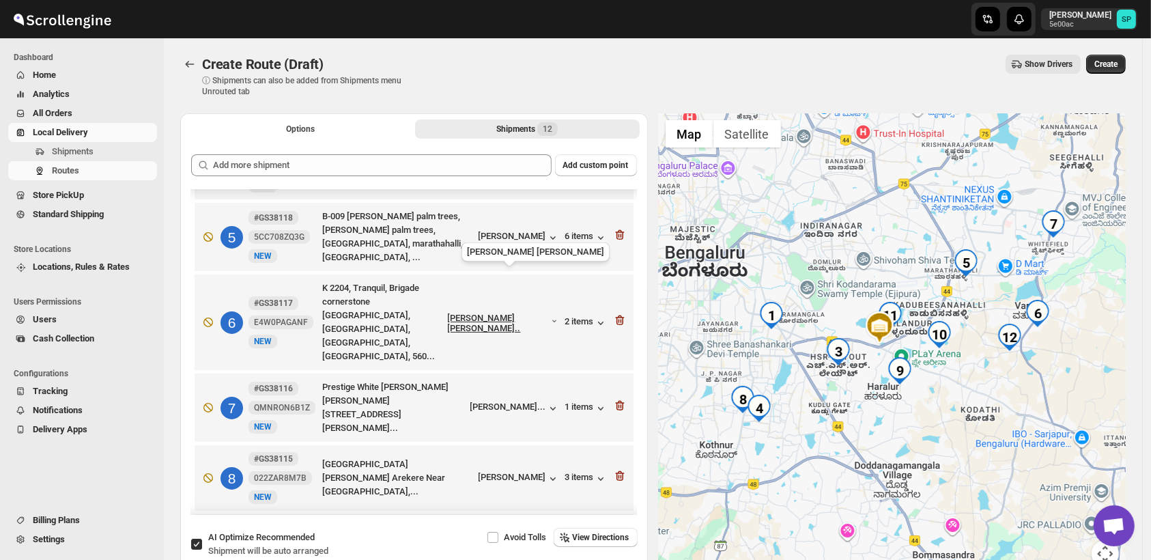
click at [509, 313] on div "[PERSON_NAME] [PERSON_NAME].." at bounding box center [499, 323] width 102 height 20
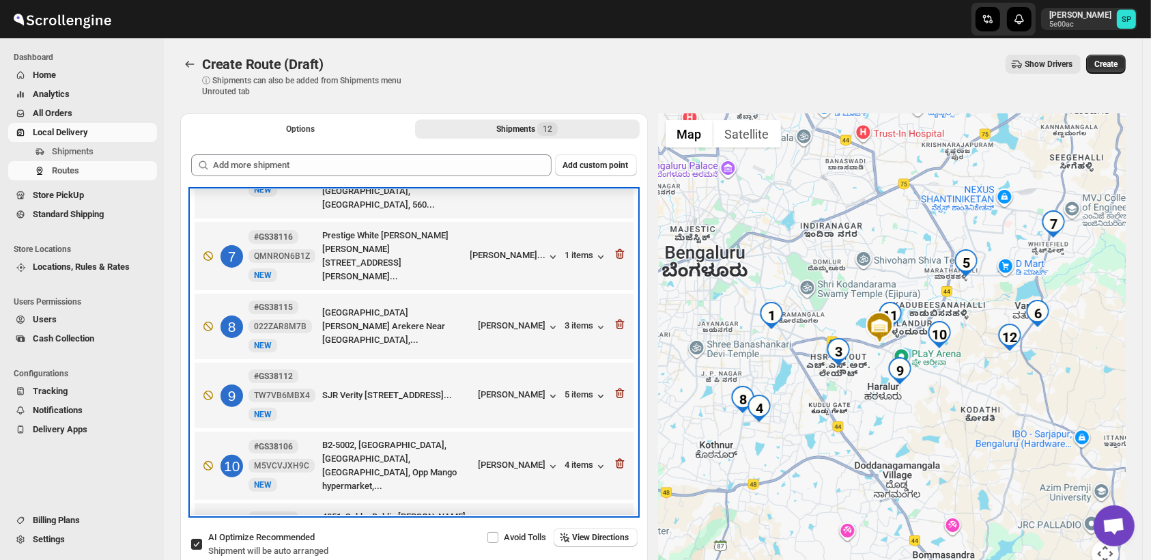
scroll to position [515, 0]
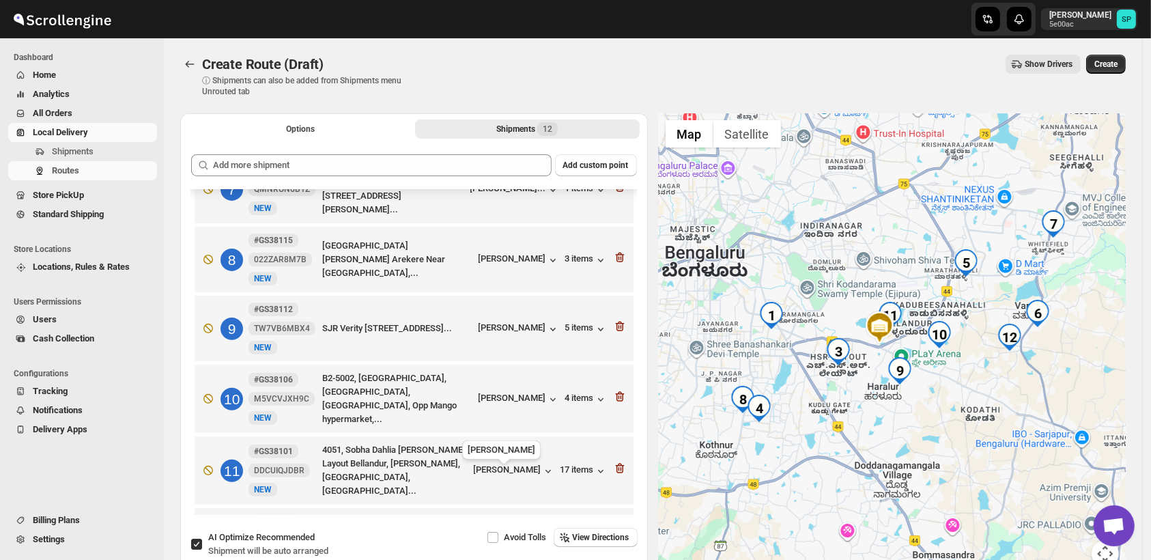
click at [500, 534] on div "[PERSON_NAME]..." at bounding box center [508, 539] width 76 height 10
click at [579, 534] on div "4 items" at bounding box center [586, 541] width 42 height 14
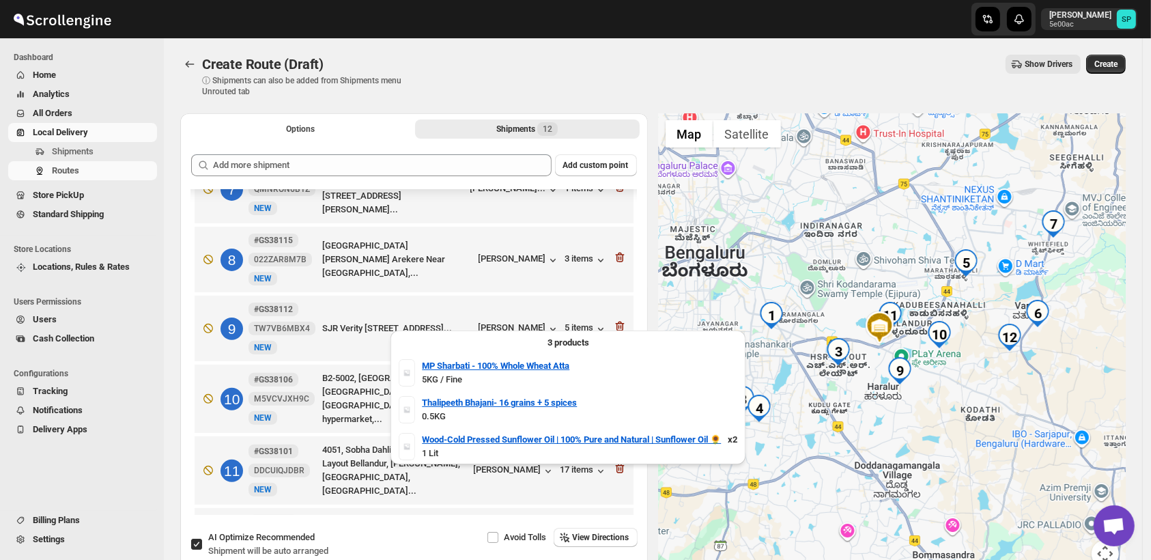
click at [579, 534] on div "4 items" at bounding box center [586, 541] width 42 height 14
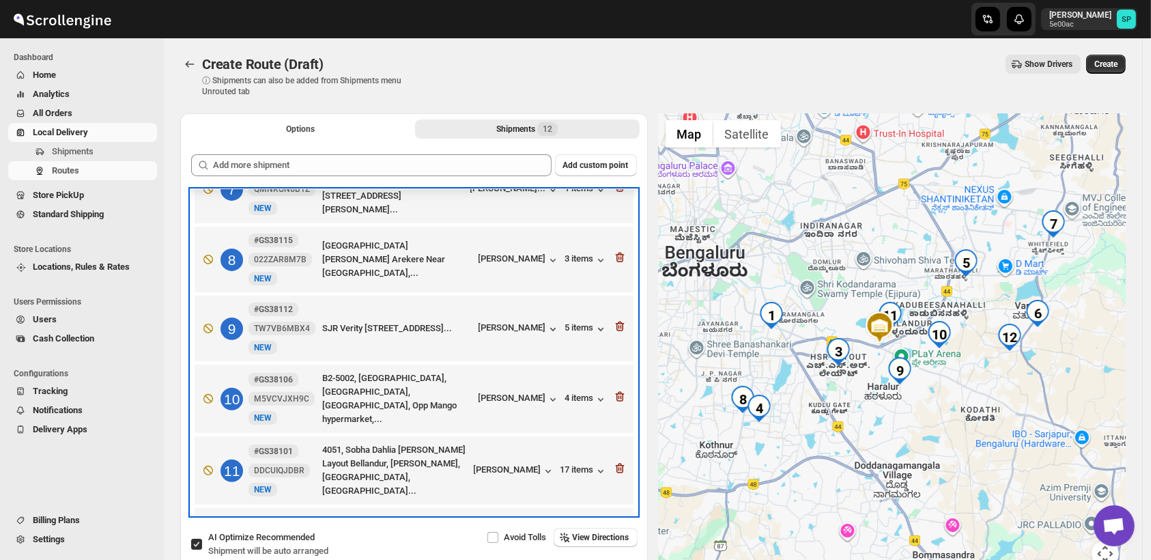
scroll to position [231, 0]
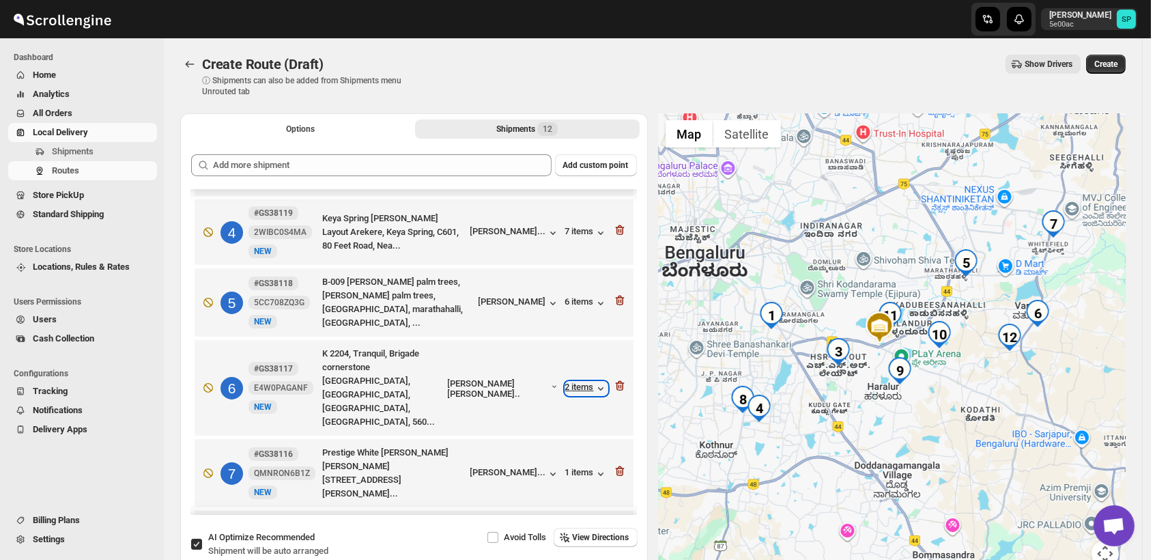
click at [594, 381] on icon "button" at bounding box center [601, 388] width 14 height 14
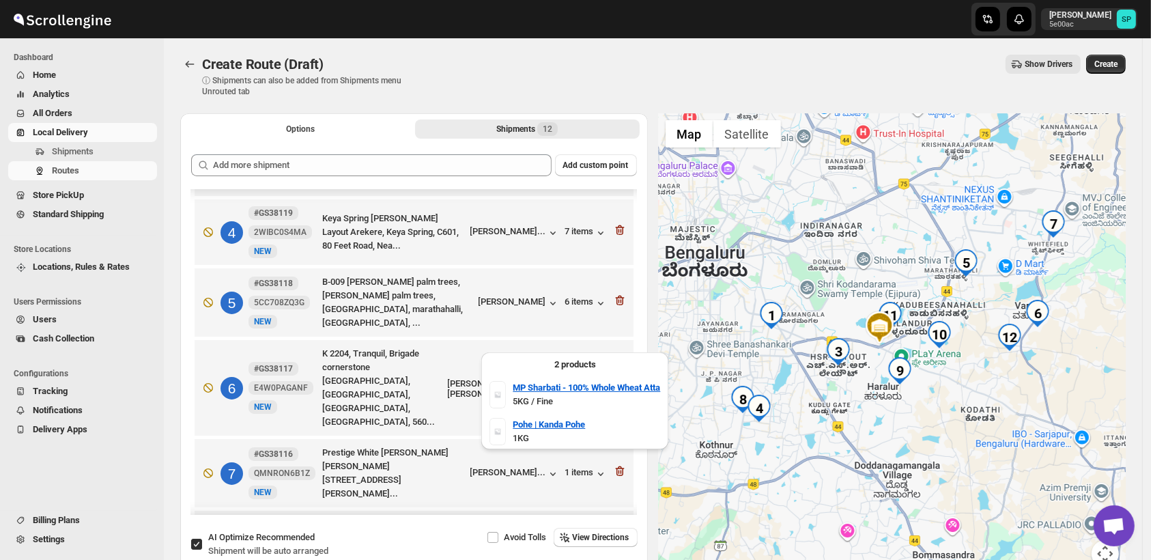
click at [594, 381] on icon "button" at bounding box center [601, 388] width 14 height 14
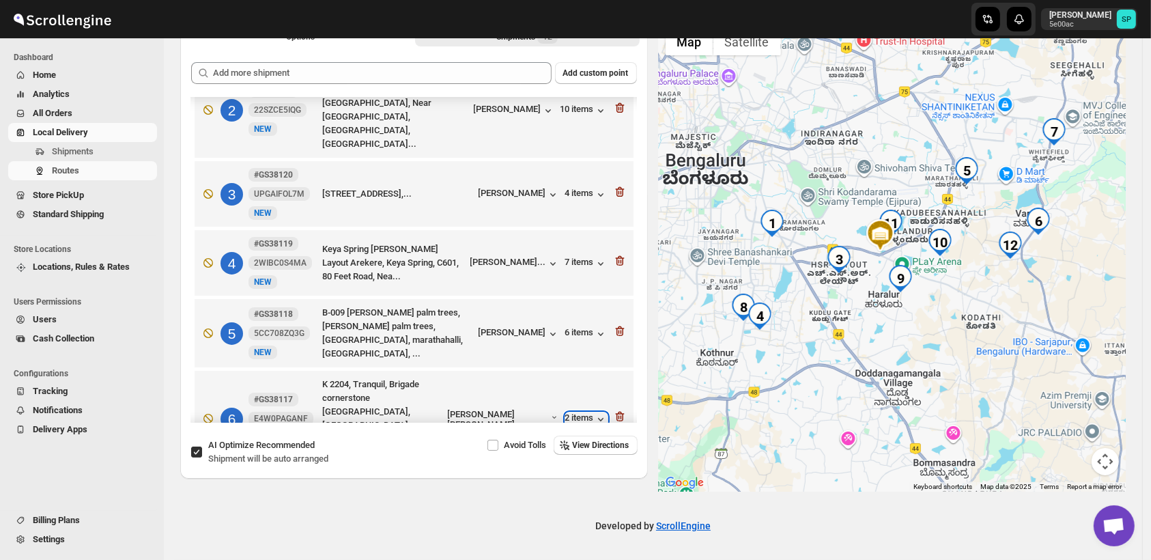
scroll to position [0, 0]
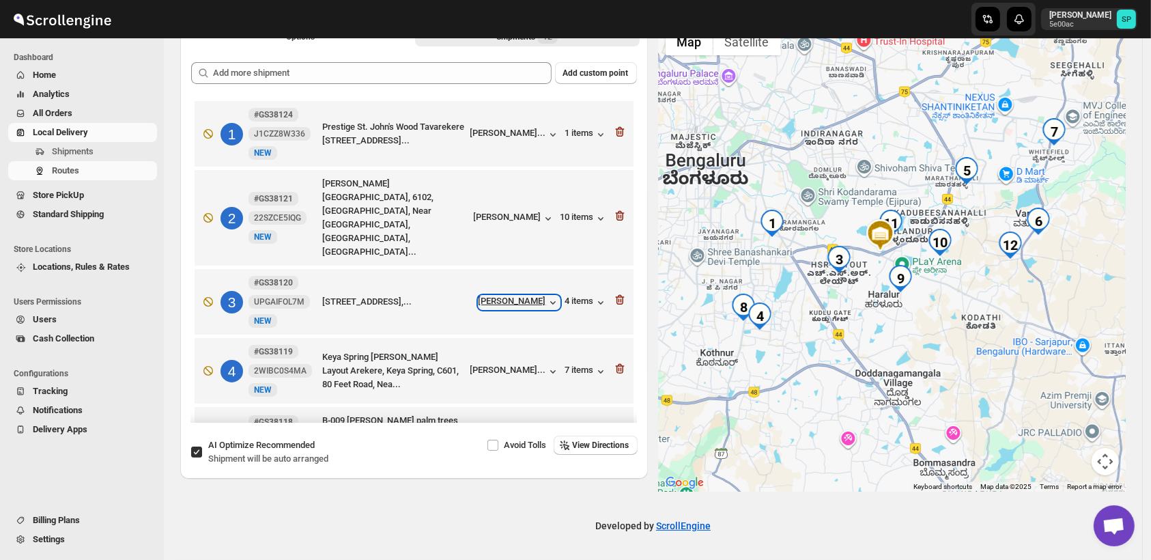
click at [506, 295] on div "[PERSON_NAME]" at bounding box center [518, 302] width 81 height 14
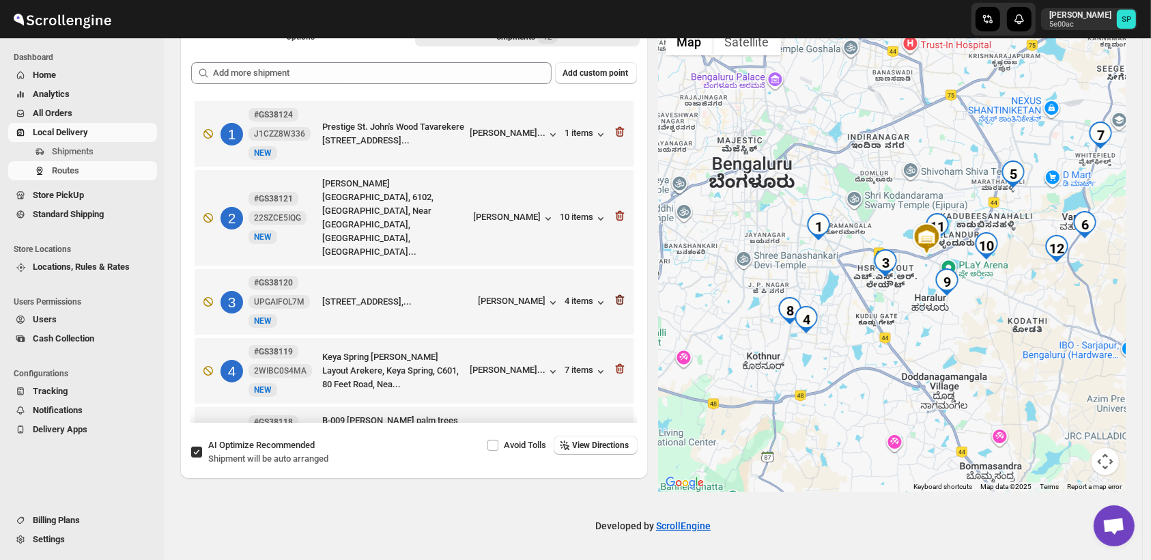
click at [618, 295] on icon "button" at bounding box center [619, 300] width 9 height 10
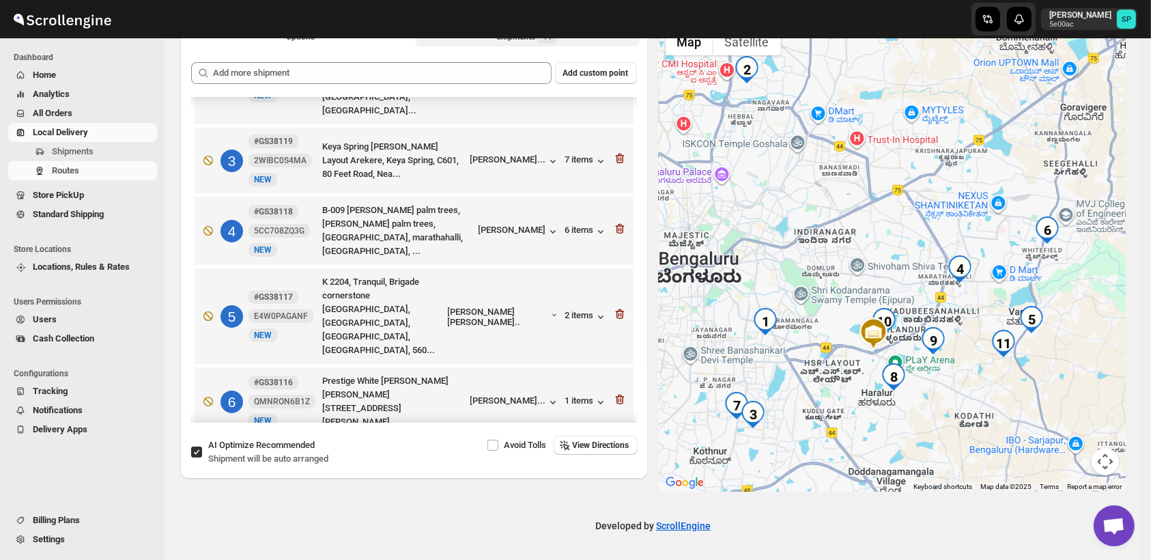
scroll to position [76, 0]
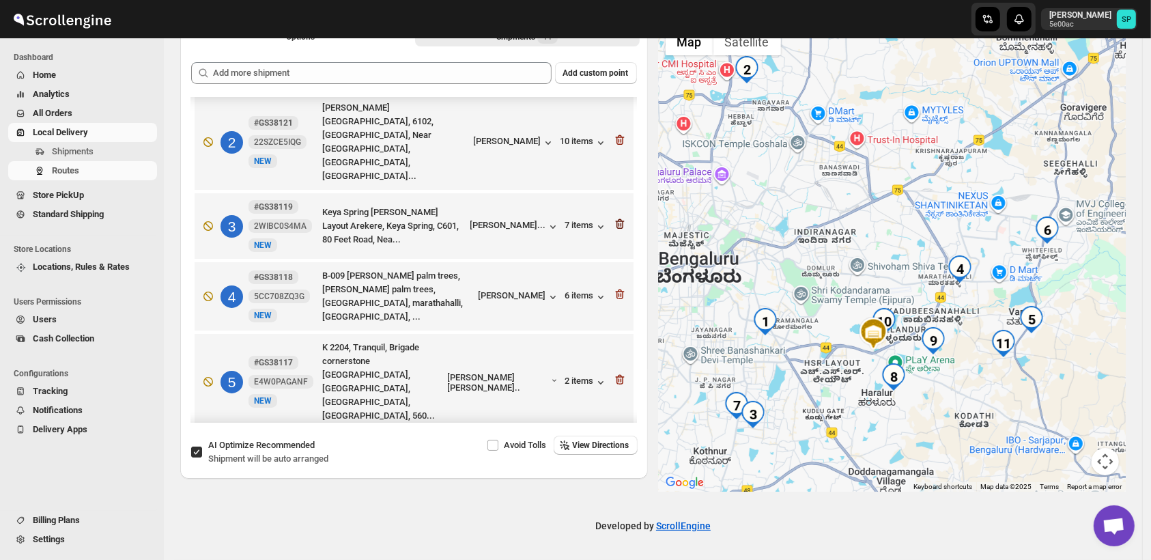
click at [615, 219] on icon "button" at bounding box center [619, 224] width 9 height 10
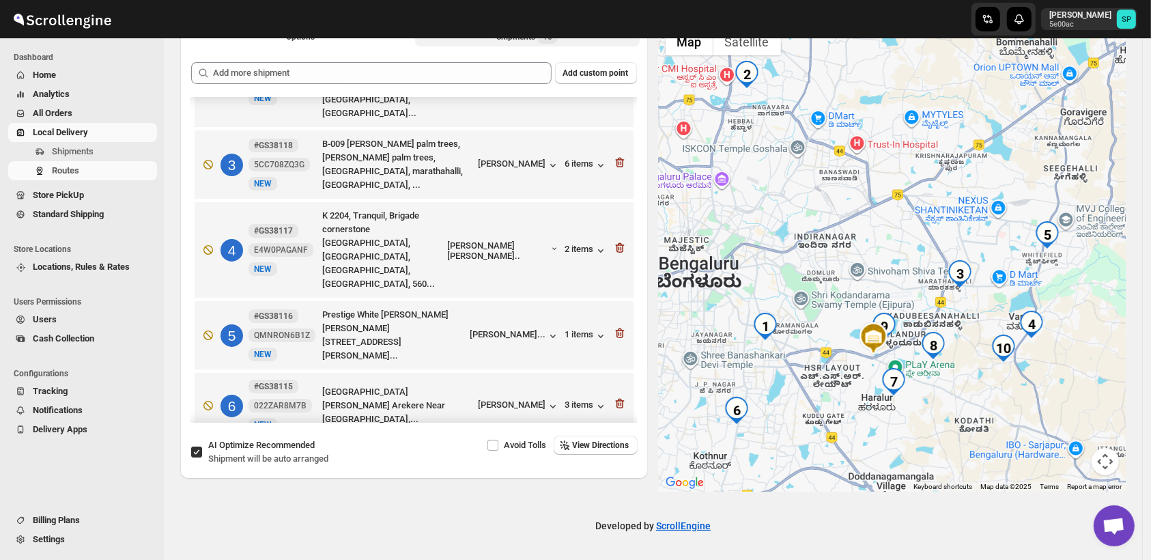
scroll to position [227, 0]
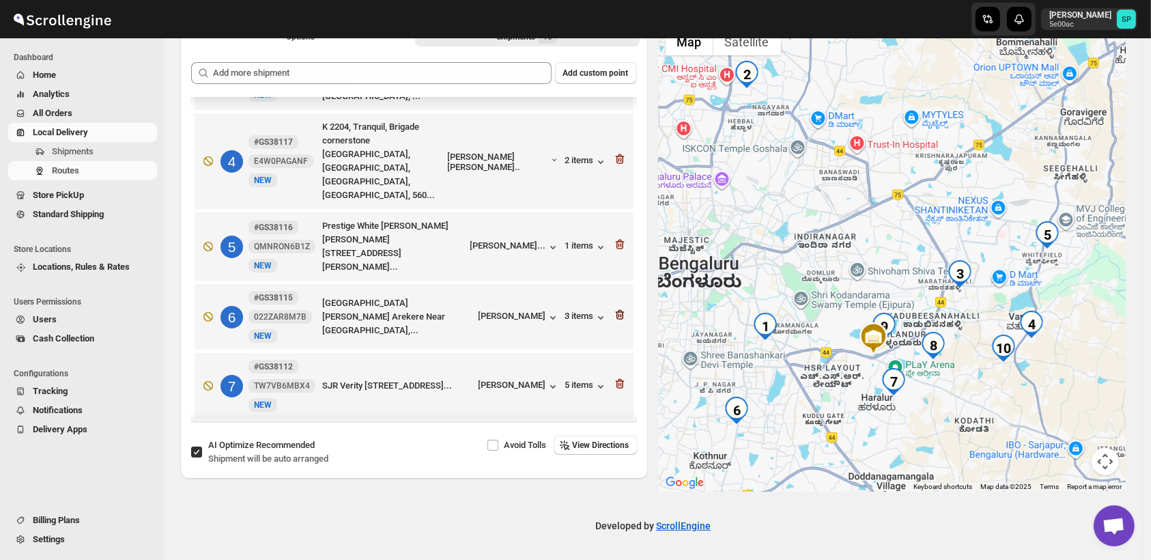
click at [613, 308] on icon "button" at bounding box center [620, 315] width 14 height 14
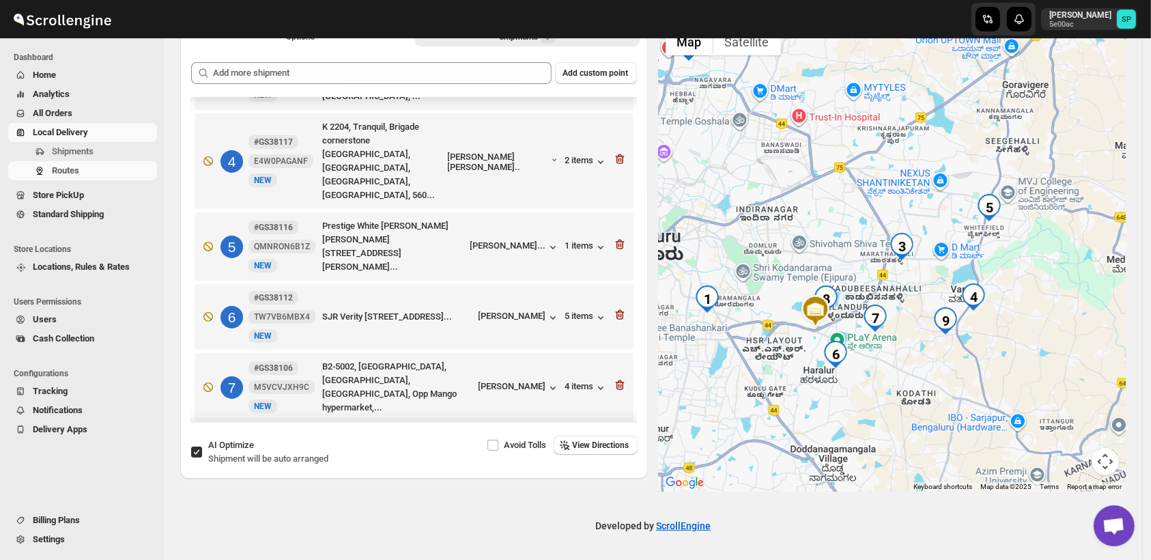
drag, startPoint x: 965, startPoint y: 412, endPoint x: 912, endPoint y: 371, distance: 67.6
click at [912, 371] on div at bounding box center [892, 256] width 467 height 470
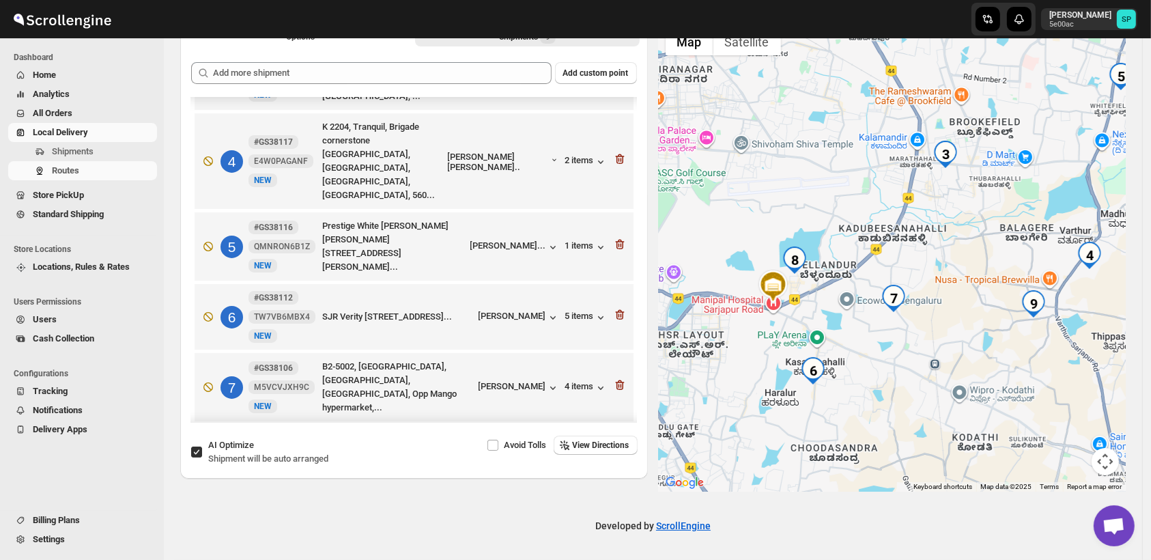
drag, startPoint x: 858, startPoint y: 375, endPoint x: 923, endPoint y: 362, distance: 65.4
click at [923, 362] on div at bounding box center [892, 256] width 467 height 470
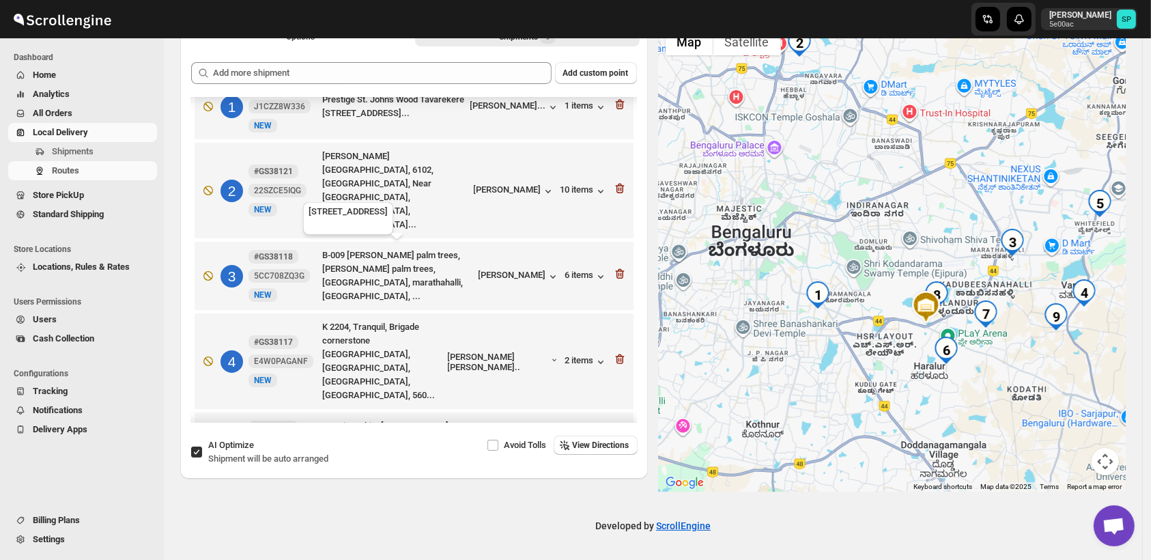
scroll to position [3, 0]
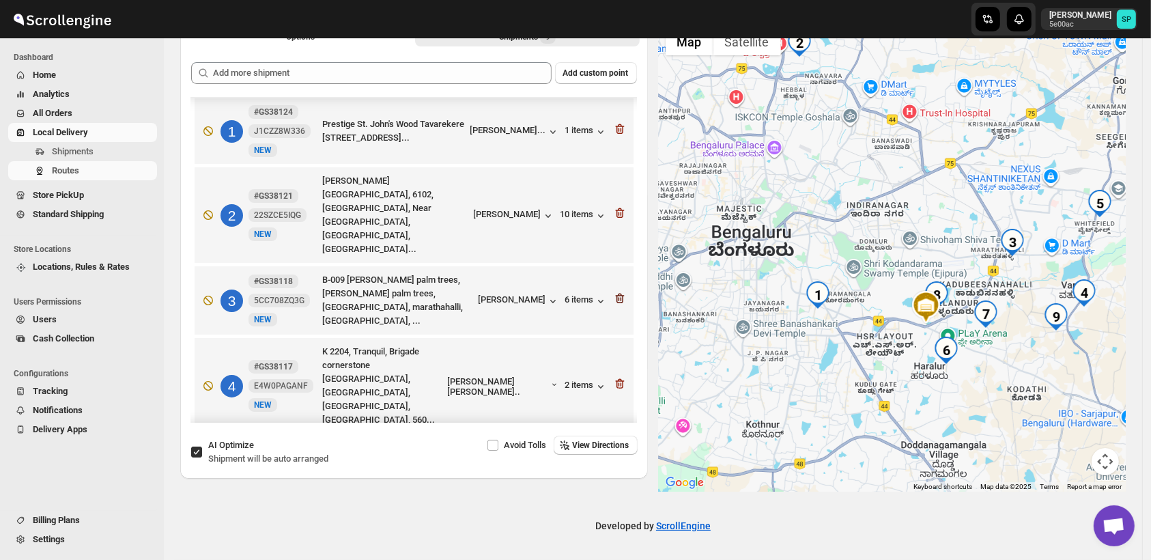
click at [618, 293] on icon "button" at bounding box center [619, 298] width 9 height 10
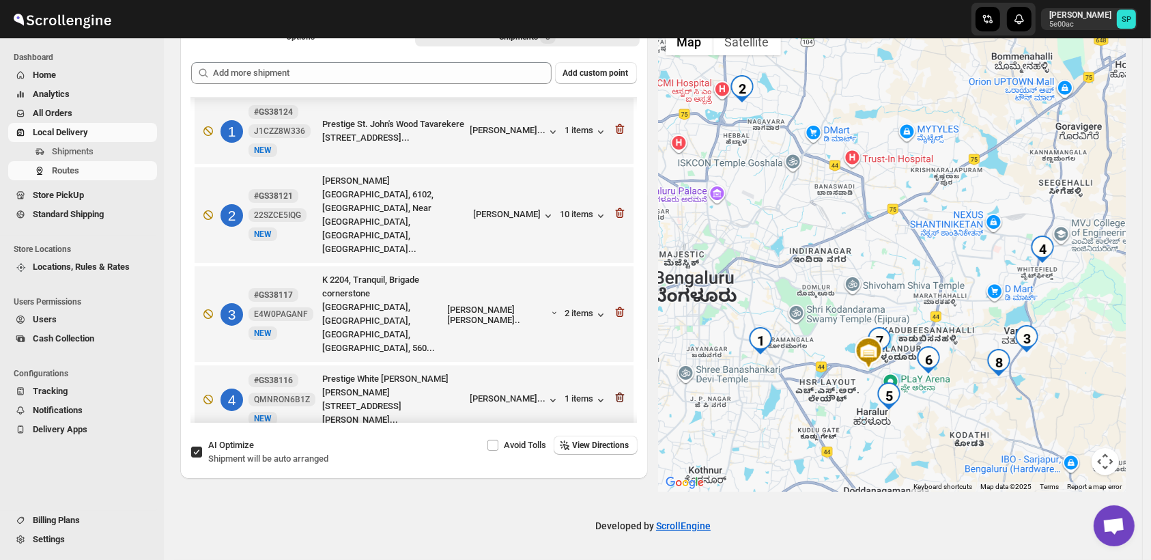
click at [617, 390] on icon "button" at bounding box center [620, 397] width 14 height 14
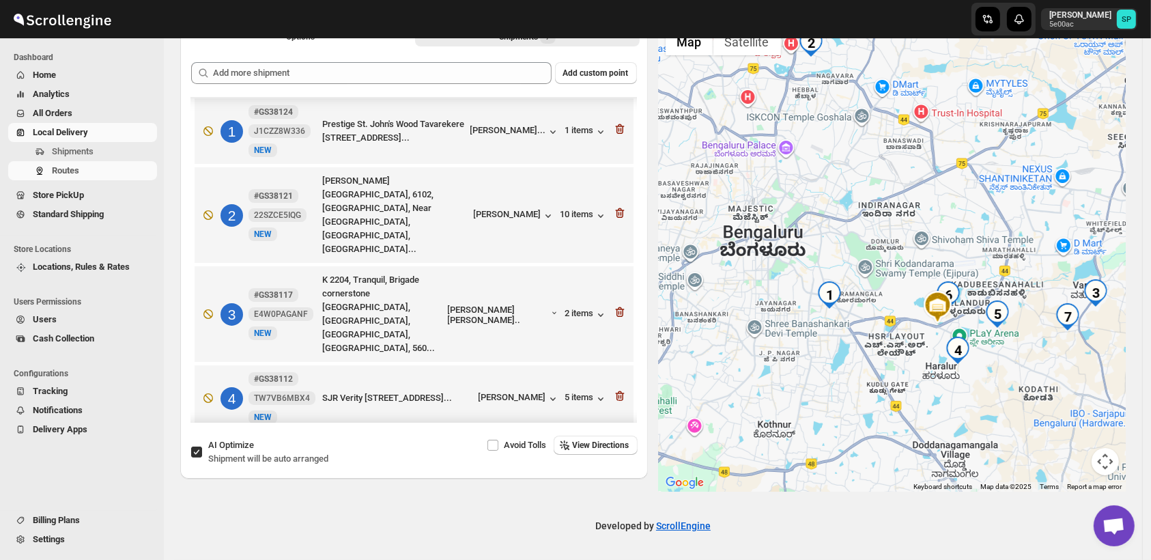
drag, startPoint x: 882, startPoint y: 246, endPoint x: 934, endPoint y: 204, distance: 66.0
click at [934, 204] on div at bounding box center [892, 256] width 467 height 470
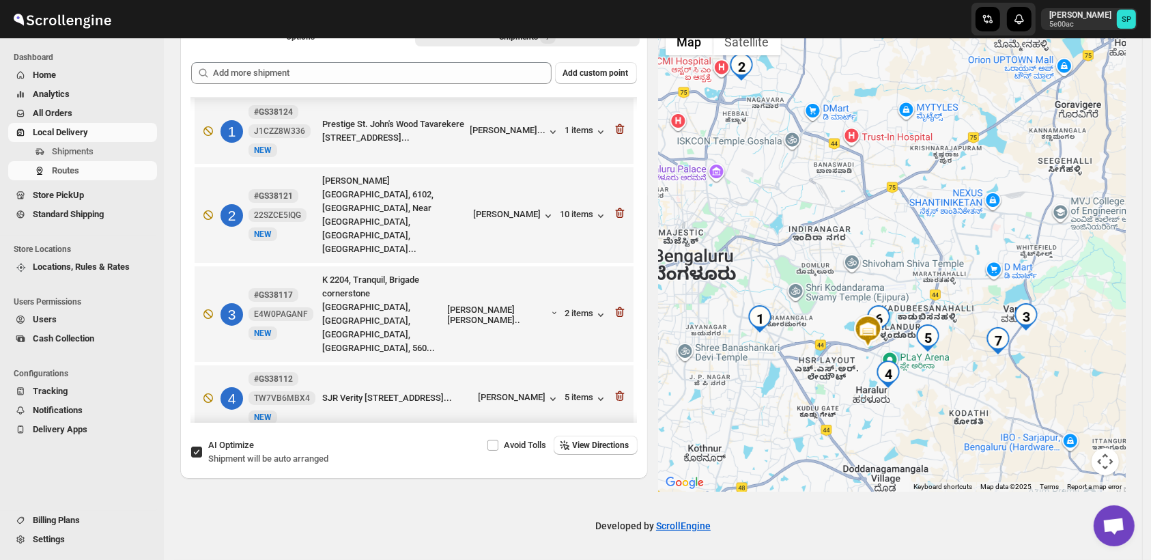
drag, startPoint x: 996, startPoint y: 375, endPoint x: 921, endPoint y: 401, distance: 79.0
click at [921, 401] on div at bounding box center [892, 256] width 467 height 470
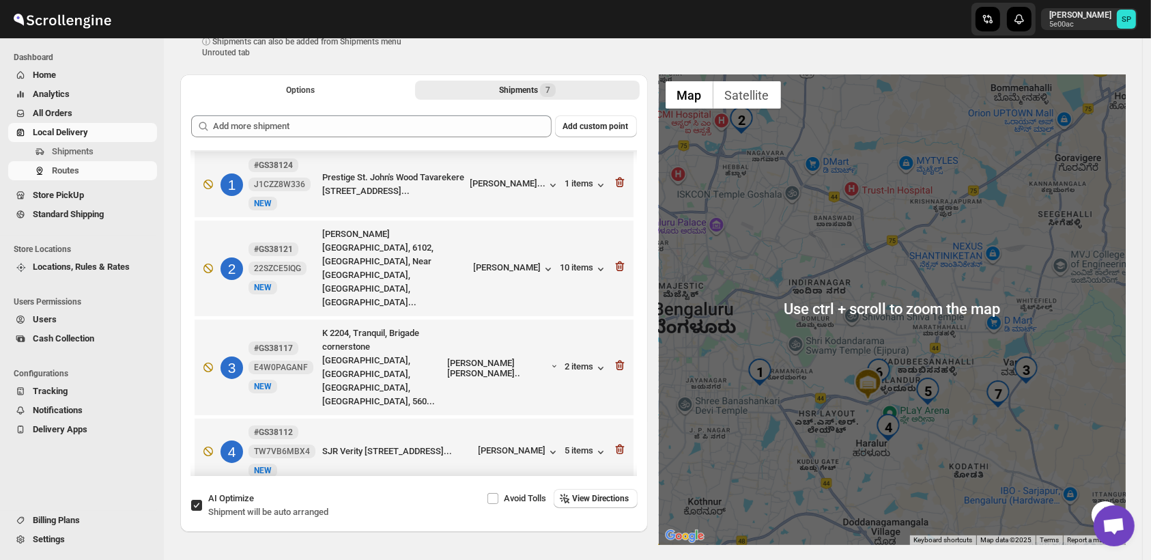
scroll to position [16, 0]
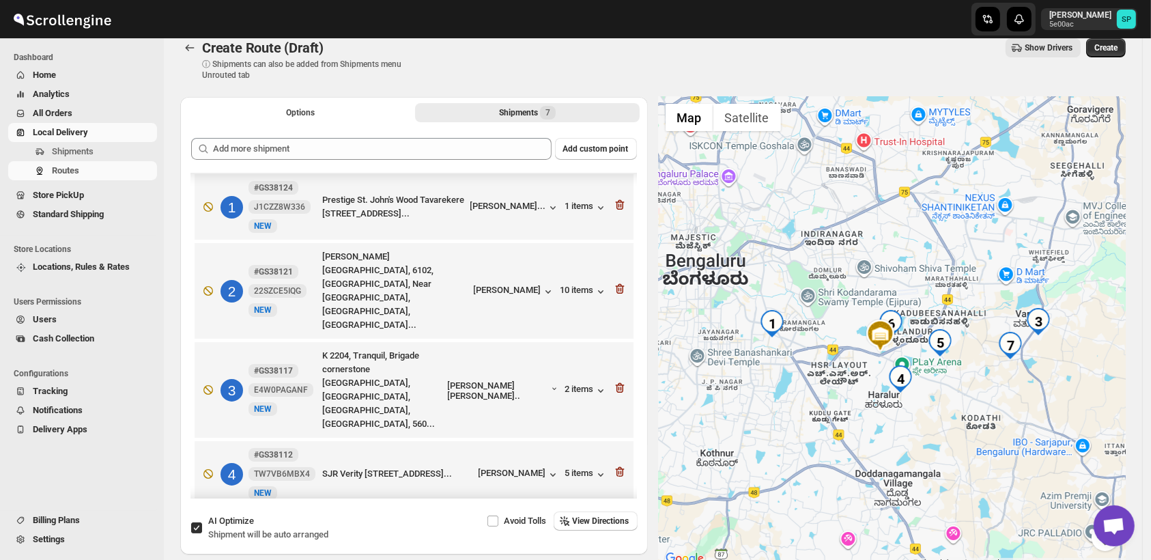
drag, startPoint x: 941, startPoint y: 434, endPoint x: 955, endPoint y: 384, distance: 52.5
click at [959, 364] on div at bounding box center [892, 332] width 467 height 470
